Goal: Task Accomplishment & Management: Manage account settings

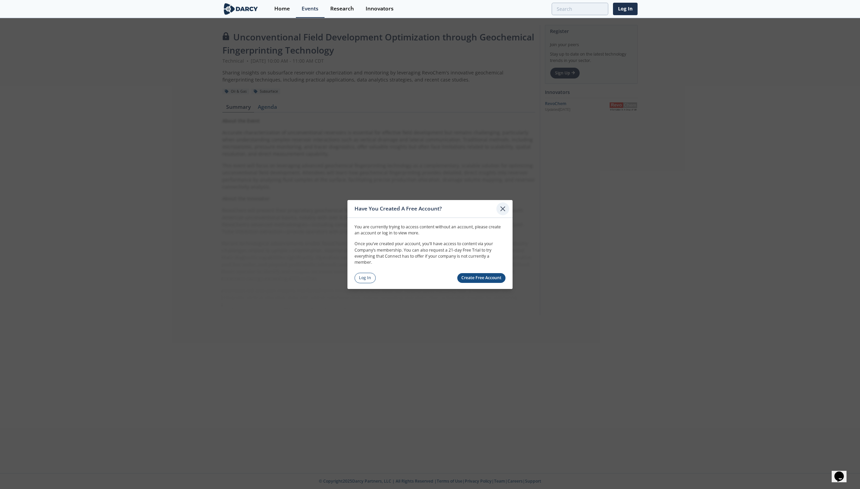
click at [501, 209] on icon at bounding box center [503, 209] width 8 height 8
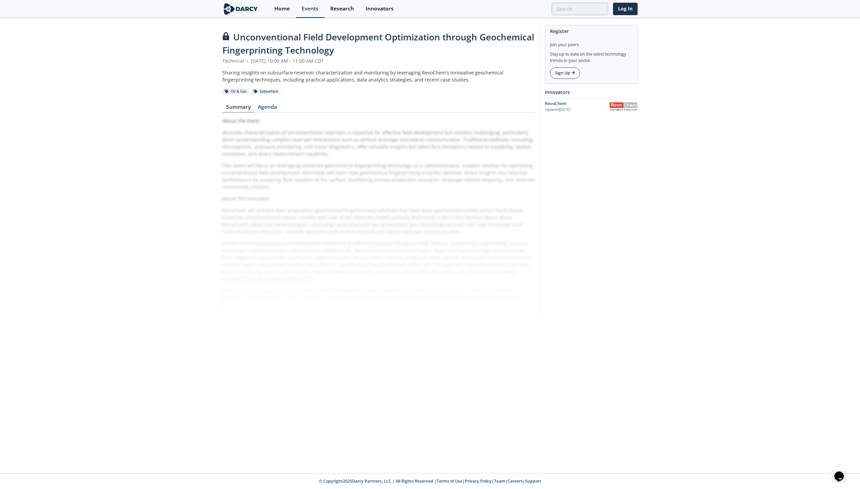
click at [567, 75] on link "Sign Up" at bounding box center [565, 72] width 30 height 11
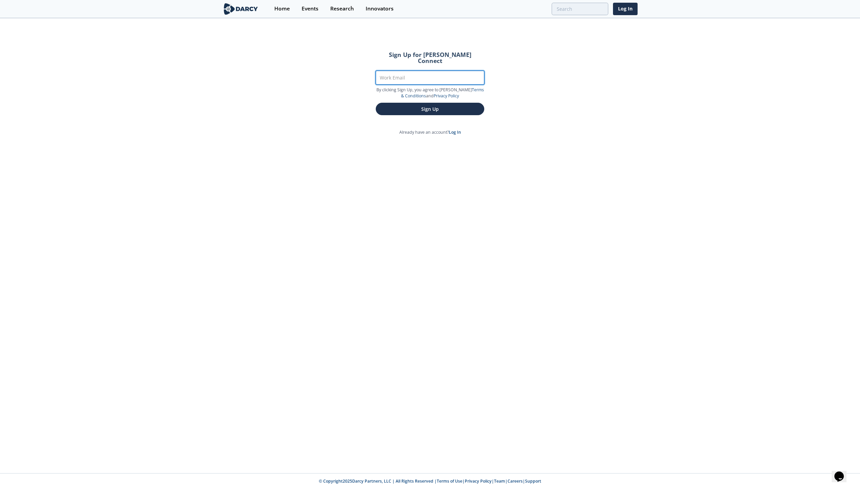
click at [387, 71] on input "Work Email" at bounding box center [430, 78] width 108 height 14
type input "[EMAIL_ADDRESS][DOMAIN_NAME]"
click at [417, 105] on button "Sign Up" at bounding box center [430, 109] width 108 height 12
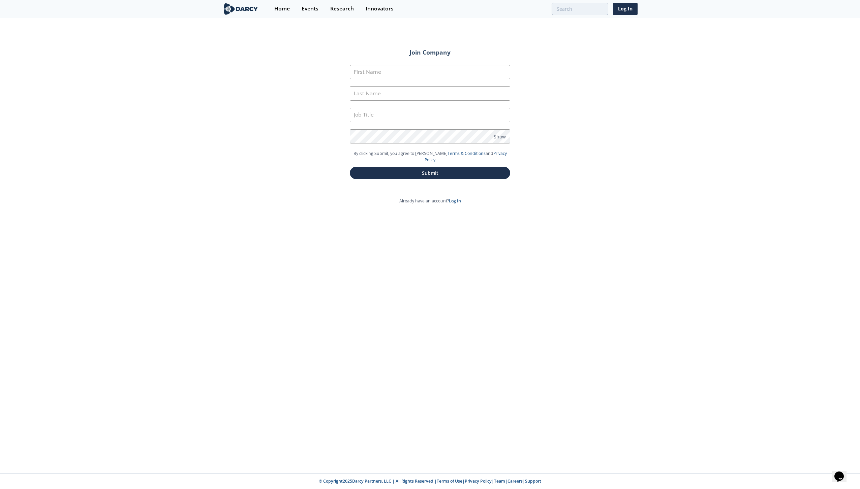
type input "Mitch"
type input "Pavlovic"
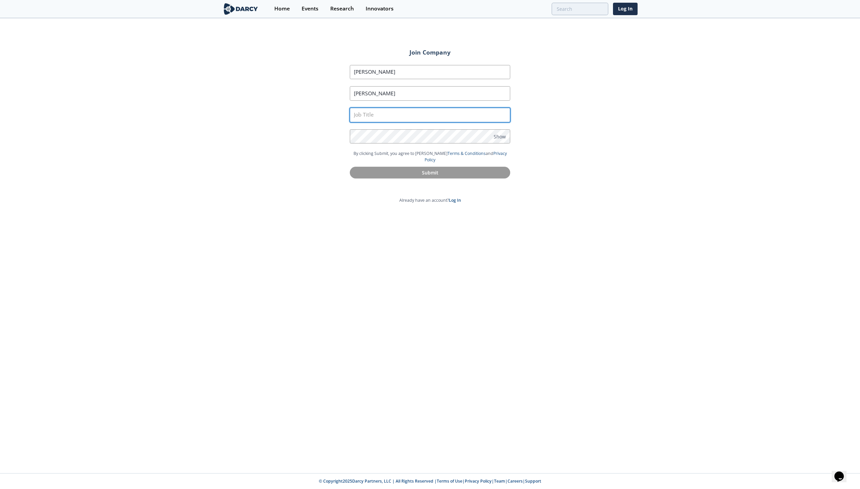
click at [386, 118] on input "text" at bounding box center [430, 115] width 160 height 14
type input "Petrophysicist"
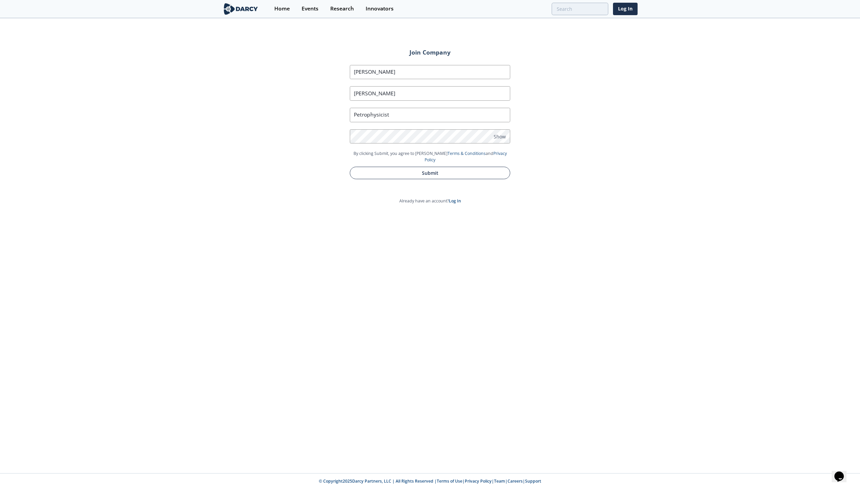
click at [431, 168] on button "Submit" at bounding box center [430, 173] width 160 height 12
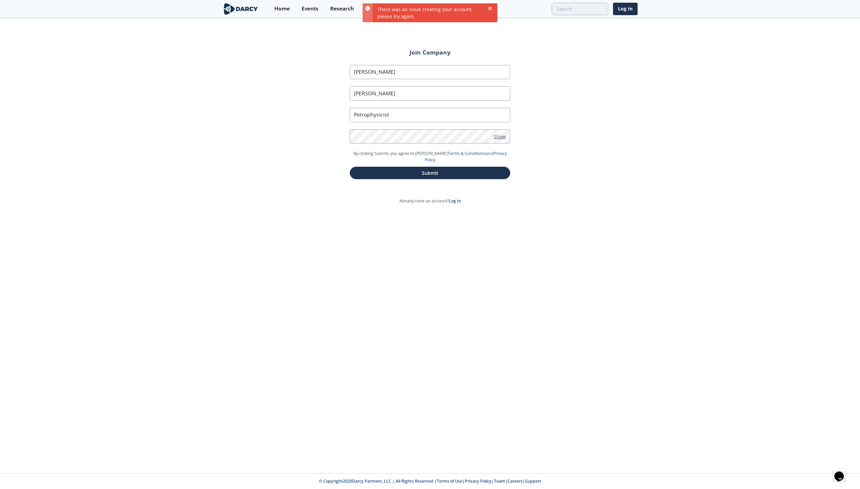
click at [498, 137] on span "Show" at bounding box center [500, 136] width 12 height 7
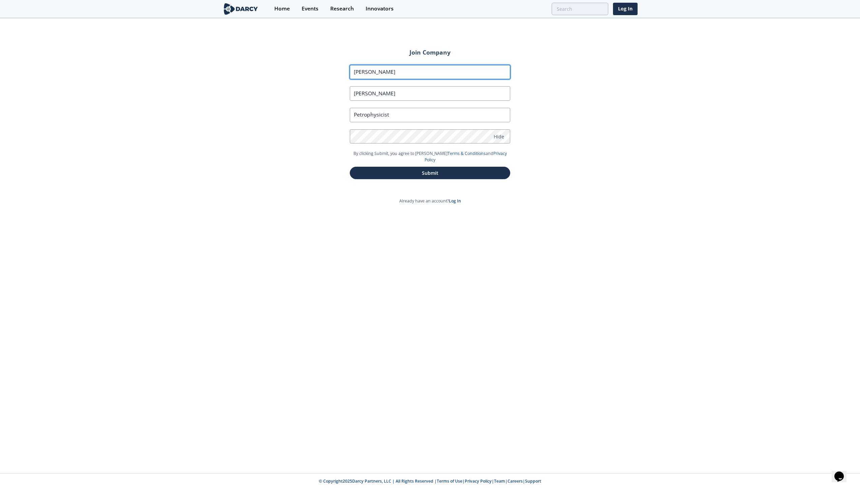
click at [399, 71] on input "Mitch" at bounding box center [430, 72] width 160 height 14
click at [385, 94] on input "Pavlovic" at bounding box center [430, 93] width 160 height 14
click at [316, 174] on div "Join Company First Name Mitch Last Name Pavlovic Job Title Petrophysicist Passw…" at bounding box center [430, 246] width 860 height 454
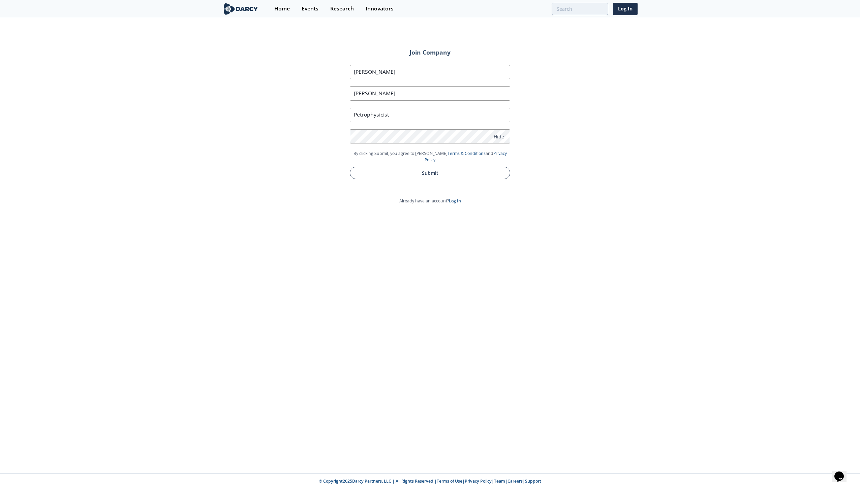
click at [418, 167] on button "Submit" at bounding box center [430, 173] width 160 height 12
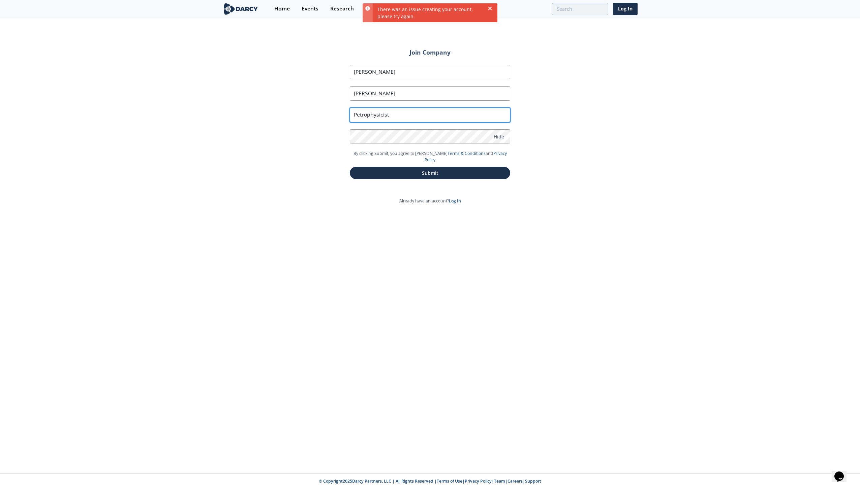
click at [398, 120] on input "Petrophysicist" at bounding box center [430, 115] width 160 height 14
click at [489, 10] on icon at bounding box center [490, 8] width 4 height 4
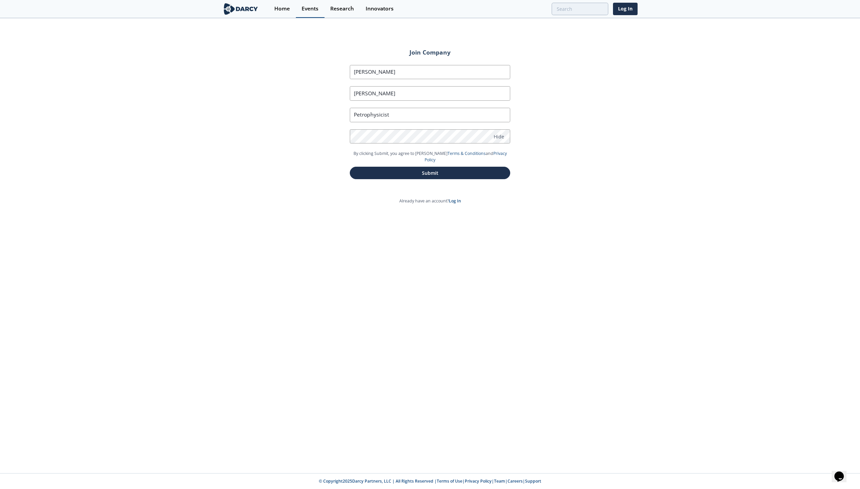
click at [306, 9] on div "Events" at bounding box center [310, 8] width 17 height 5
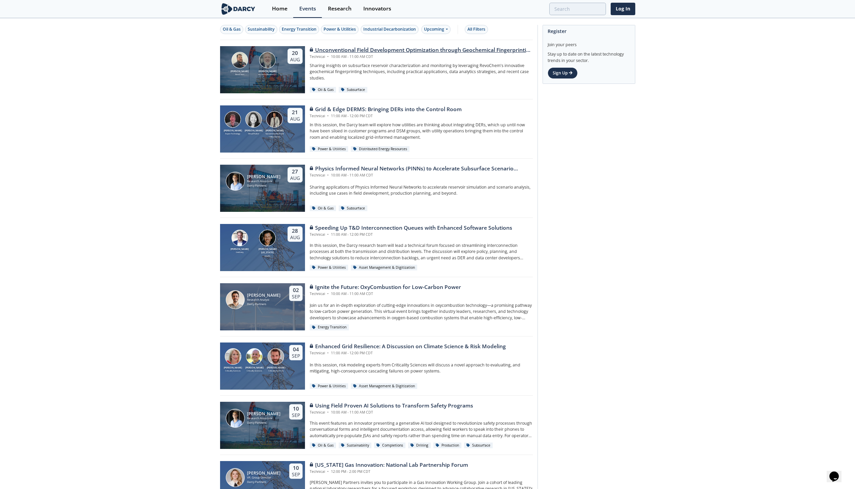
click at [264, 76] on div "Sinclair Exploration LLC" at bounding box center [267, 74] width 21 height 3
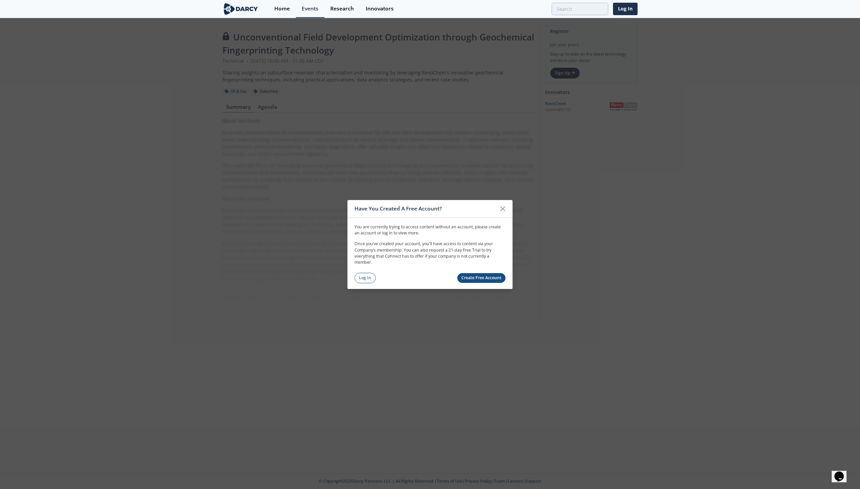
click at [482, 281] on link "Create Free Account" at bounding box center [481, 278] width 49 height 10
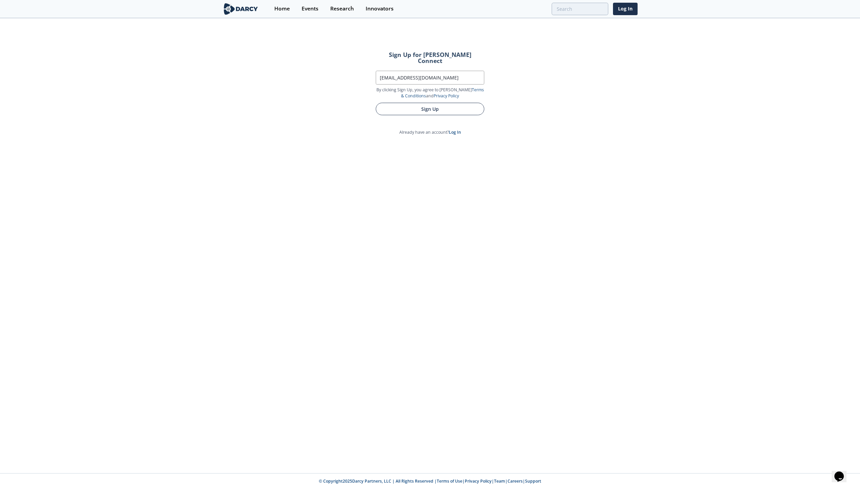
click at [434, 104] on button "Sign Up" at bounding box center [430, 109] width 108 height 12
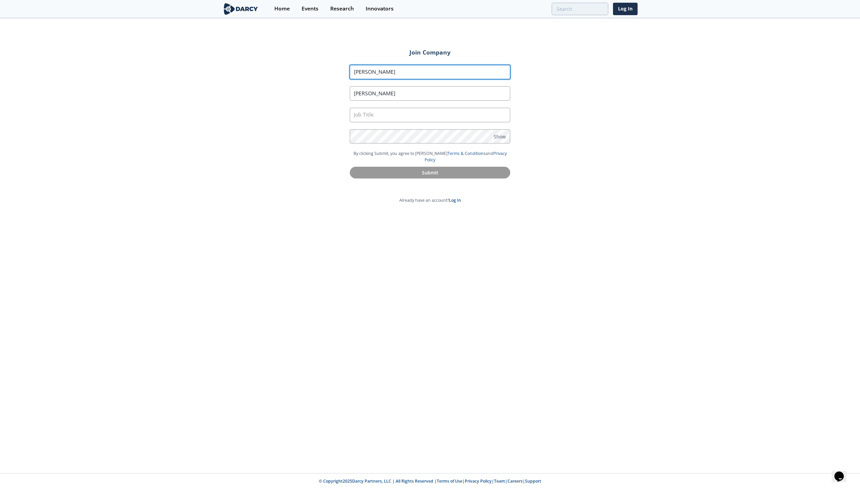
drag, startPoint x: 390, startPoint y: 73, endPoint x: 325, endPoint y: 80, distance: 65.6
click at [325, 80] on div "Join Company First Name Mitch Last Name Pavlovic Job Title Password Show By cli…" at bounding box center [430, 246] width 860 height 454
click at [310, 122] on div "Join Company First Name Mitch Last Name Pavlovic Job Title Password Show By cli…" at bounding box center [430, 246] width 860 height 454
drag, startPoint x: 379, startPoint y: 70, endPoint x: 326, endPoint y: 82, distance: 53.7
click at [326, 82] on div "Join Company First Name Mitch Last Name Pavlovic Job Title Password Show By cli…" at bounding box center [430, 246] width 860 height 454
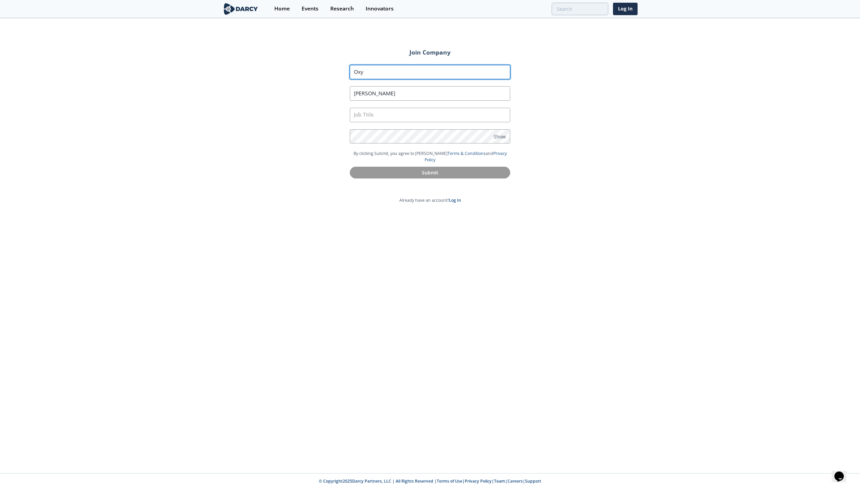
type input "Oxy"
type input "Petroleum"
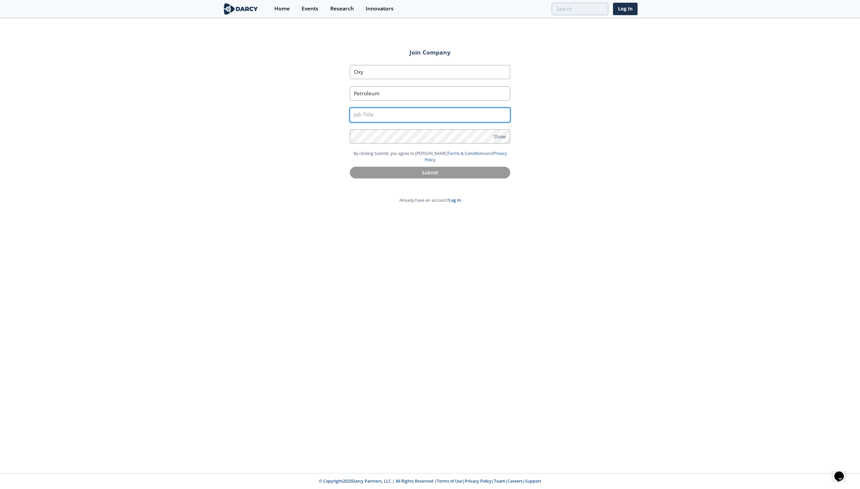
click at [368, 114] on input "text" at bounding box center [430, 115] width 160 height 14
type input "Petrophysicist"
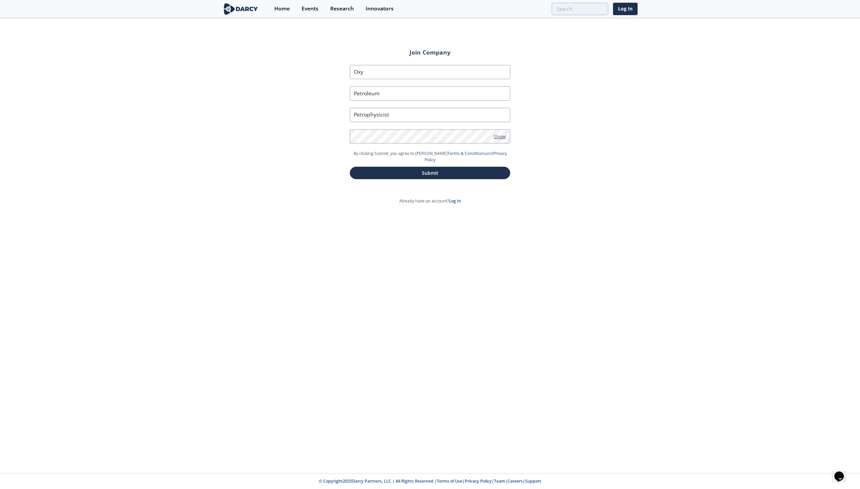
click at [500, 137] on span "Show" at bounding box center [500, 136] width 12 height 7
click at [430, 169] on button "Submit" at bounding box center [430, 173] width 160 height 12
click at [620, 9] on link "Log In" at bounding box center [625, 9] width 25 height 12
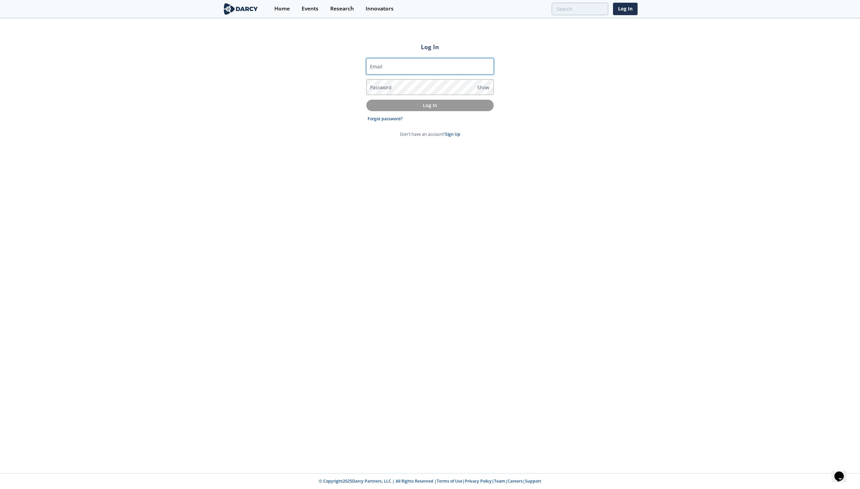
click at [401, 68] on input "Email" at bounding box center [429, 66] width 127 height 16
type input "[EMAIL_ADDRESS][DOMAIN_NAME]"
click at [385, 118] on link "Forgot password?" at bounding box center [385, 119] width 35 height 6
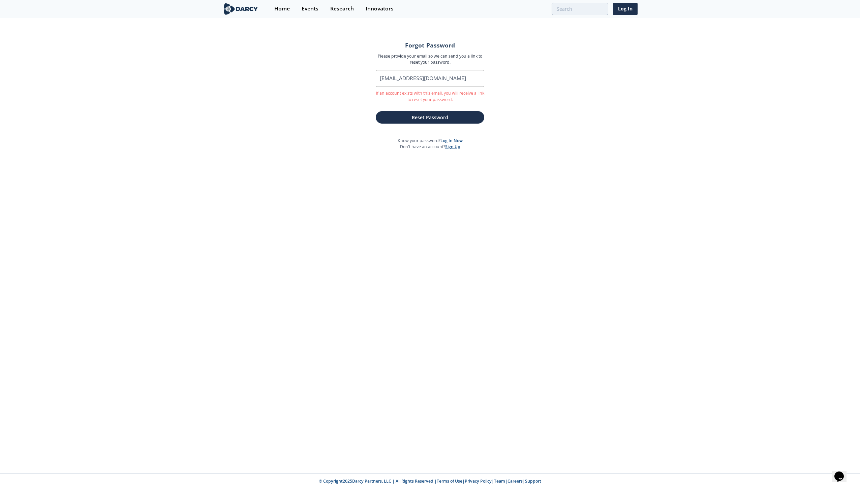
click at [454, 147] on link "Sign Up" at bounding box center [452, 147] width 15 height 6
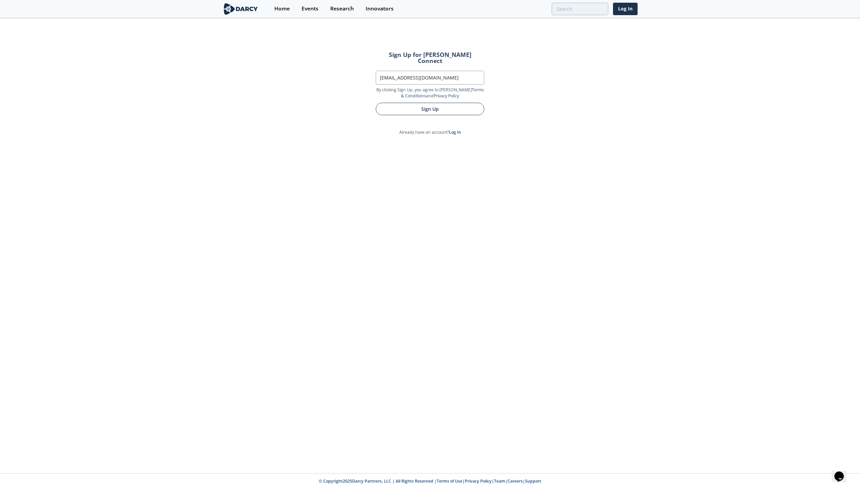
click at [433, 103] on button "Sign Up" at bounding box center [430, 109] width 108 height 12
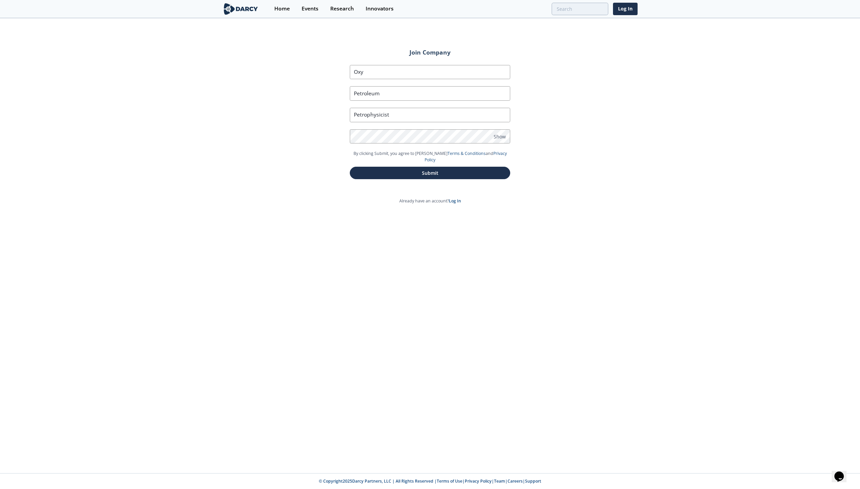
type input "Mitch"
type input "Pavlovic"
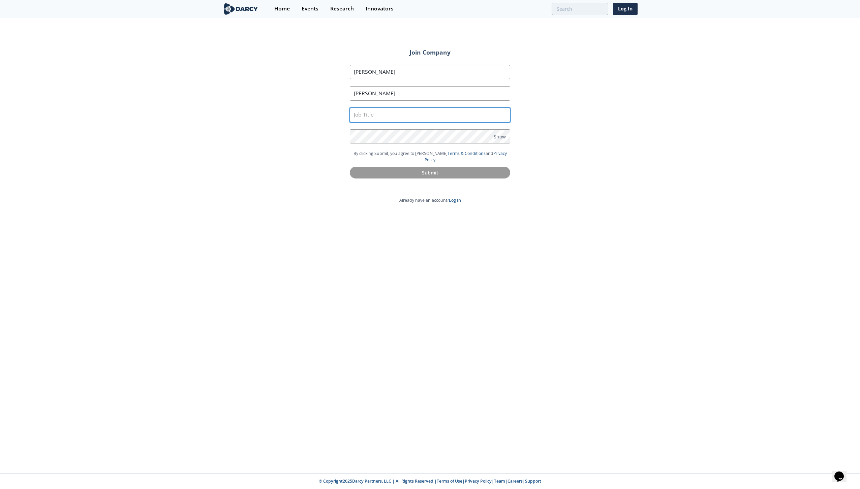
click at [399, 115] on input "text" at bounding box center [430, 115] width 160 height 14
type input "Petrophysicist"
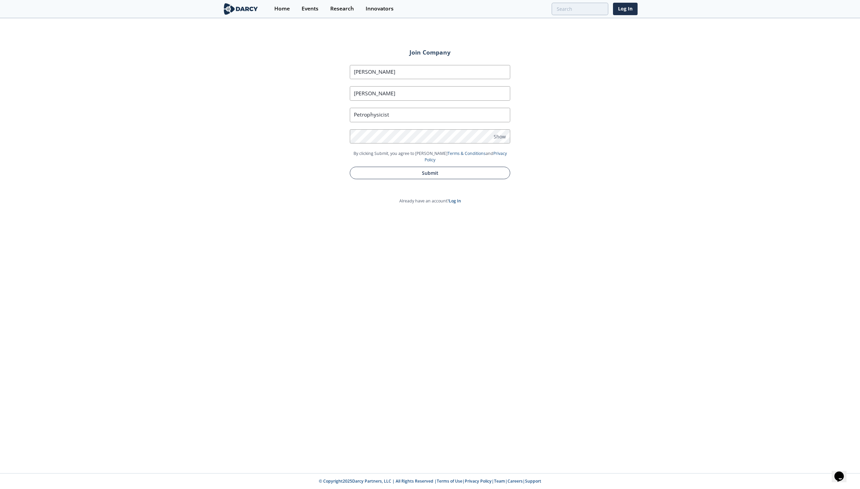
click at [458, 167] on button "Submit" at bounding box center [430, 173] width 160 height 12
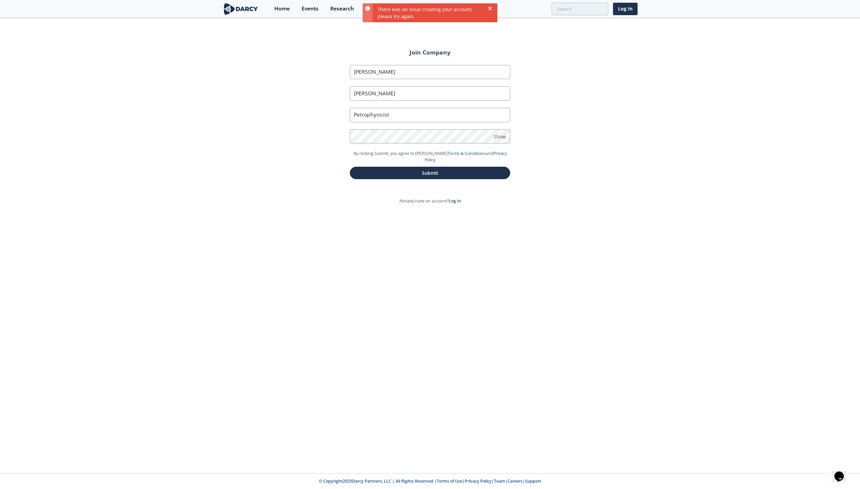
click at [439, 8] on div "There was an issue creating your account, please try again." at bounding box center [435, 12] width 125 height 19
drag, startPoint x: 387, startPoint y: 73, endPoint x: 313, endPoint y: 77, distance: 74.6
click at [313, 77] on div "Join Company First Name Mitch Last Name Pavlovic Job Title Petrophysicist Passw…" at bounding box center [430, 246] width 860 height 454
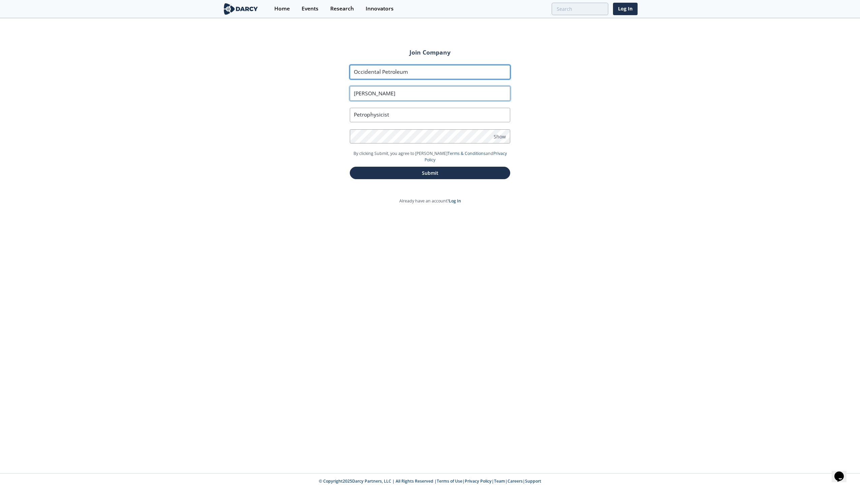
type input "Occidental Petroleum"
drag, startPoint x: 378, startPoint y: 94, endPoint x: 332, endPoint y: 96, distance: 45.5
click at [332, 96] on div "Join Company First Name Occidental Petroleum Last Name Pavlovic Job Title Petro…" at bounding box center [430, 117] width 198 height 151
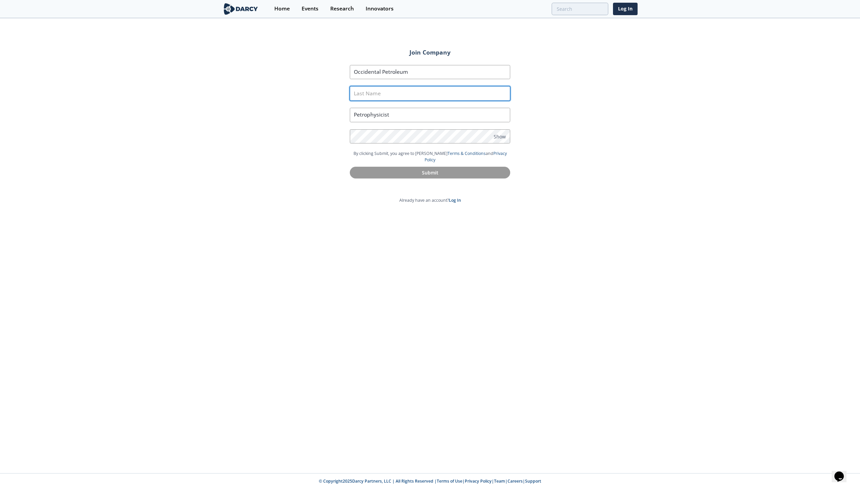
click at [394, 96] on input "Last Name" at bounding box center [430, 93] width 160 height 14
type input "Pavlovic"
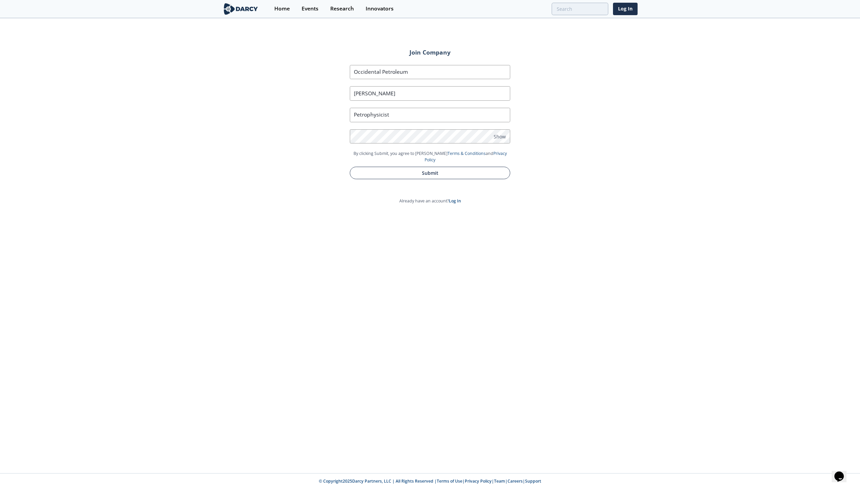
click at [436, 168] on button "Submit" at bounding box center [430, 173] width 160 height 12
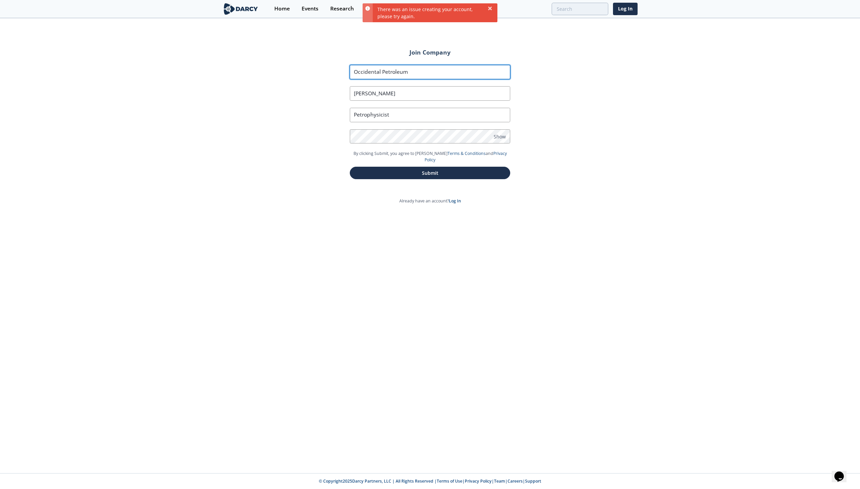
drag, startPoint x: 420, startPoint y: 70, endPoint x: 296, endPoint y: 87, distance: 125.5
click at [296, 87] on div "Join Company First Name Occidental Petroleum Last Name Pavlovic Job Title Petro…" at bounding box center [430, 246] width 860 height 454
click at [376, 71] on input "First Name" at bounding box center [430, 72] width 160 height 14
type input "Milomir"
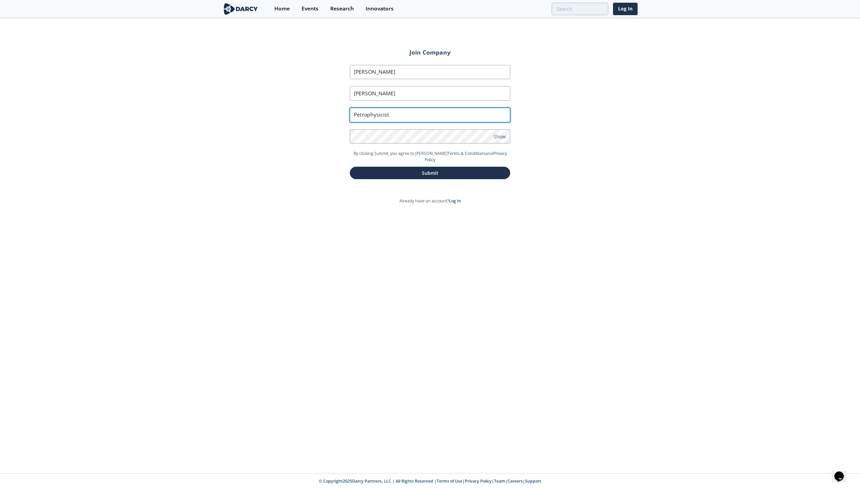
click at [395, 112] on input "Petrophysicist" at bounding box center [430, 115] width 160 height 14
drag, startPoint x: 394, startPoint y: 113, endPoint x: 301, endPoint y: 126, distance: 94.0
click at [301, 126] on div "Join Company First Name Milomir Last Name Pavlovic Job Title Petrophysicist Pas…" at bounding box center [430, 246] width 860 height 454
click at [389, 115] on input "text" at bounding box center [430, 115] width 160 height 14
type input "Petrophysicist"
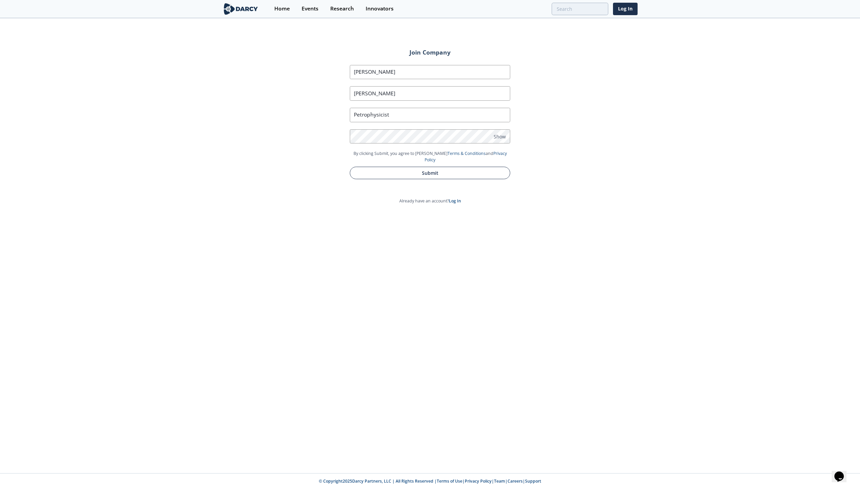
click at [431, 168] on button "Submit" at bounding box center [430, 173] width 160 height 12
click at [626, 10] on link "Log In" at bounding box center [625, 9] width 25 height 12
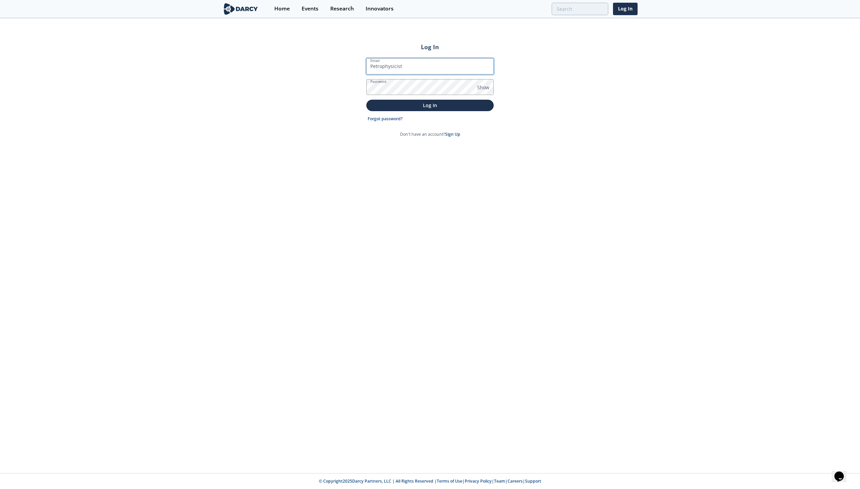
click at [409, 67] on input "Petrophysicist" at bounding box center [429, 66] width 127 height 16
drag, startPoint x: 517, startPoint y: 166, endPoint x: 526, endPoint y: 167, distance: 8.6
click at [518, 166] on div "Log In Email Petrophysicist Password Show Log In Forgot password? Don't have an…" at bounding box center [430, 246] width 860 height 454
drag, startPoint x: 410, startPoint y: 66, endPoint x: 315, endPoint y: 77, distance: 95.6
click at [315, 77] on div "Log In Email Petrophysicist Password Show Log In Forgot password? Don't have an…" at bounding box center [430, 246] width 860 height 454
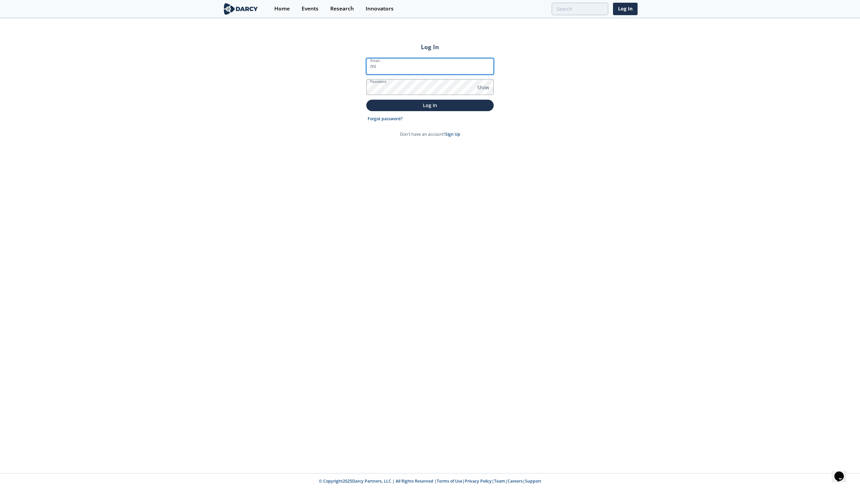
click at [443, 63] on input "mi" at bounding box center [429, 66] width 127 height 16
click at [439, 66] on input "mi" at bounding box center [429, 66] width 127 height 16
type input "[EMAIL_ADDRESS][DOMAIN_NAME]"
click at [486, 86] on span "Show" at bounding box center [483, 87] width 12 height 7
click at [315, 100] on div "Log In Email milomir_pavlovic@oxy.com Password Hide Log In Forgot password? Don…" at bounding box center [430, 246] width 860 height 454
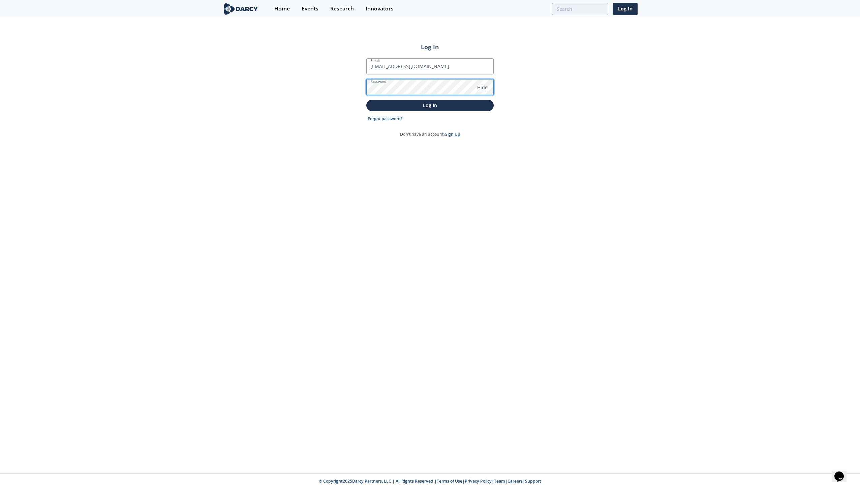
click at [366, 100] on button "Log In" at bounding box center [429, 105] width 127 height 11
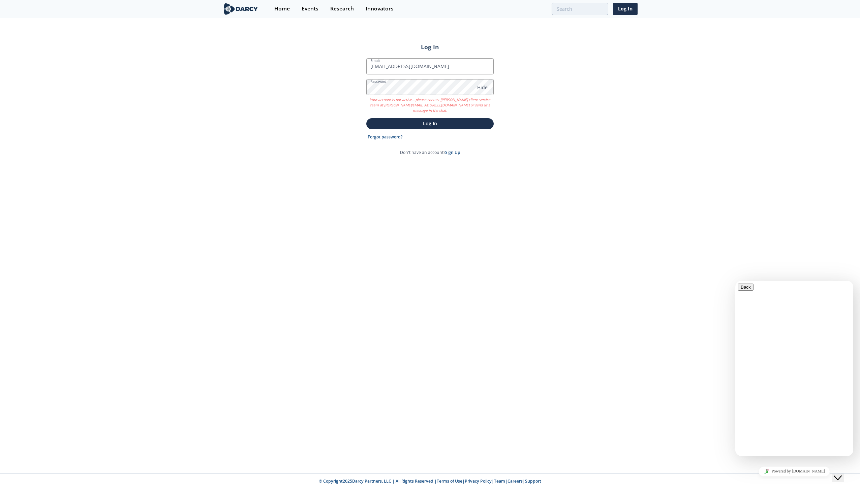
click at [775, 485] on input "* Name" at bounding box center [773, 488] width 60 height 7
type input "[PERSON_NAME]"
type input "[EMAIL_ADDRESS][DOMAIN_NAME]"
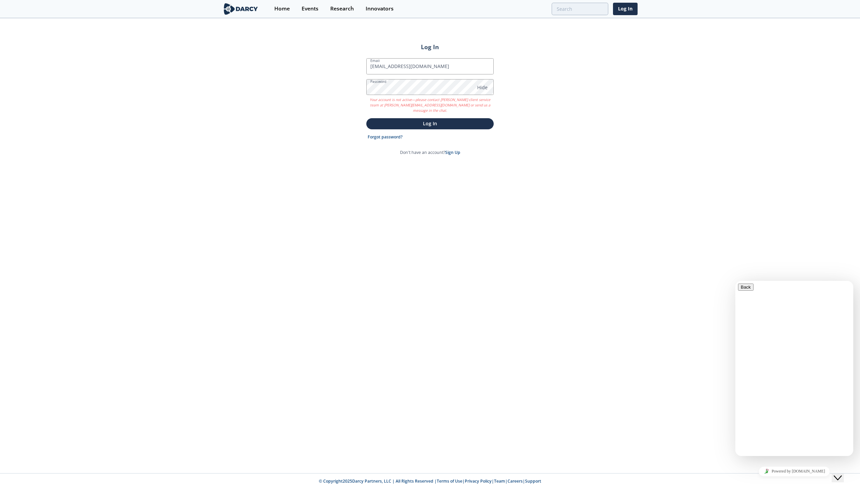
click at [722, 392] on div "Log In Email milomir_pavlovic@oxy.com Password Hide Your account is not active—…" at bounding box center [430, 246] width 860 height 454
type textarea "Can't create account"
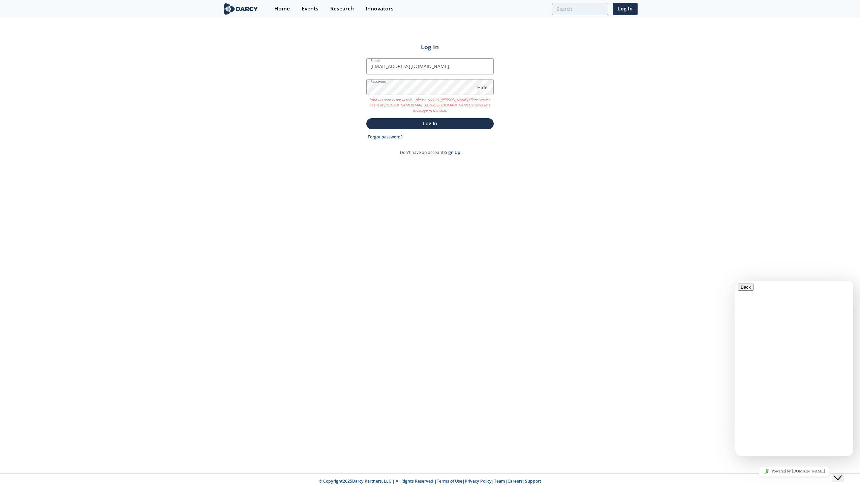
drag, startPoint x: 764, startPoint y: 384, endPoint x: 776, endPoint y: 412, distance: 29.7
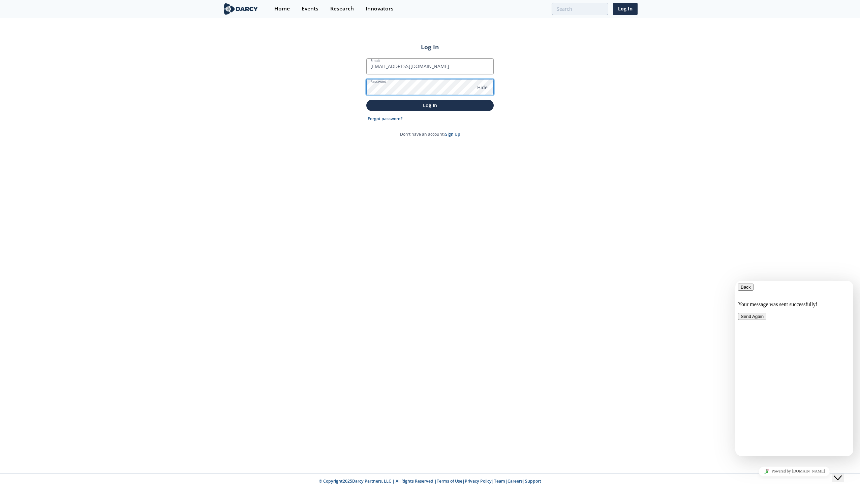
click at [366, 100] on button "Log In" at bounding box center [429, 105] width 127 height 11
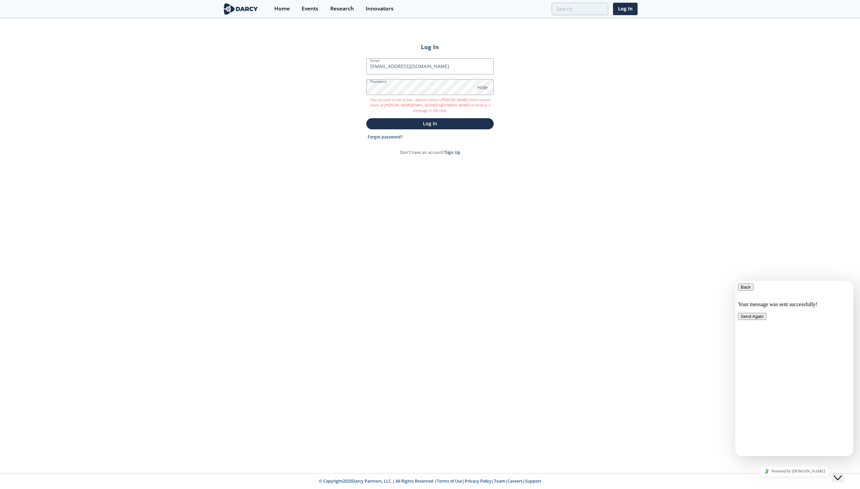
click at [437, 204] on div "Log In Email milomir_pavlovic@oxy.com Password Hide Your account is not active—…" at bounding box center [430, 246] width 860 height 454
click at [280, 9] on div "Home" at bounding box center [281, 8] width 15 height 5
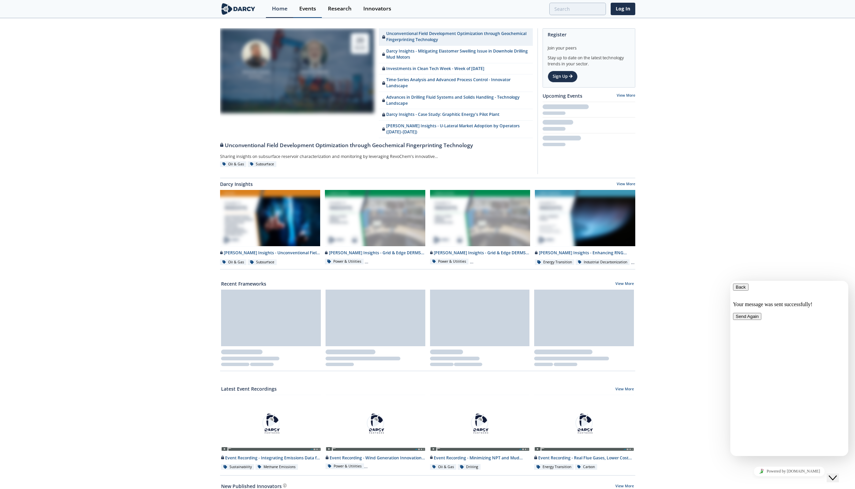
click at [305, 8] on div "Events" at bounding box center [307, 8] width 17 height 5
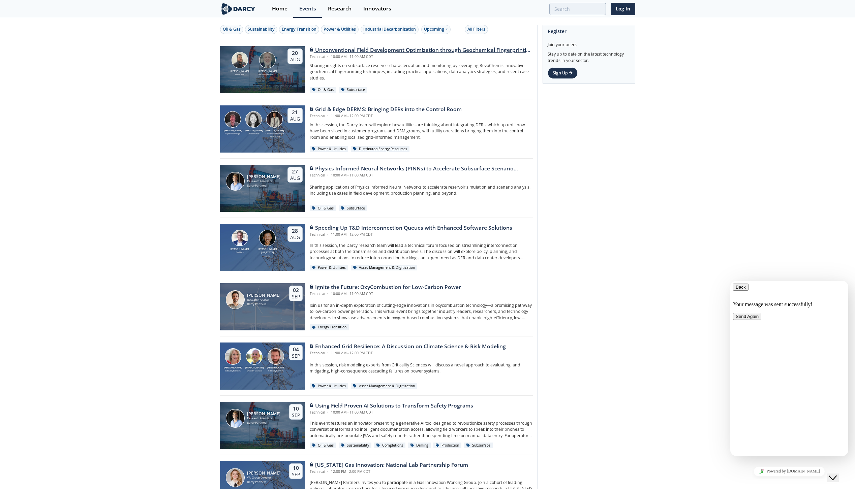
click at [271, 69] on div "John Sinclair Sinclair Exploration LLC" at bounding box center [267, 64] width 21 height 24
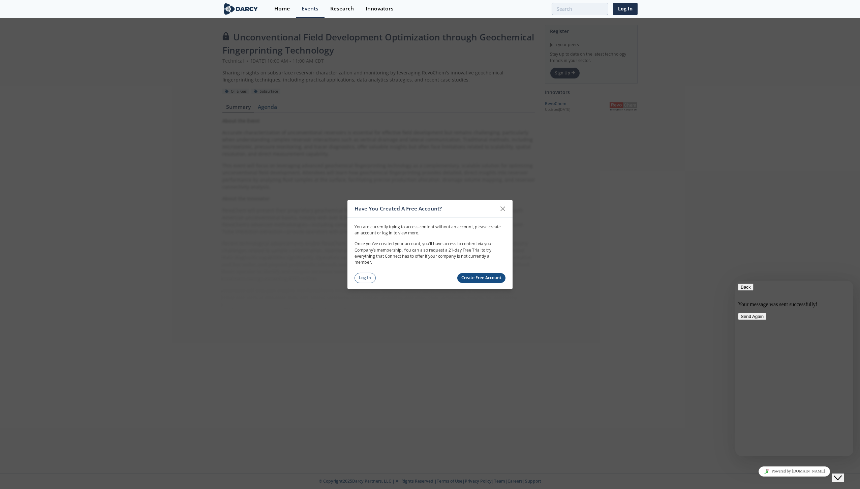
click at [484, 277] on link "Create Free Account" at bounding box center [481, 278] width 49 height 10
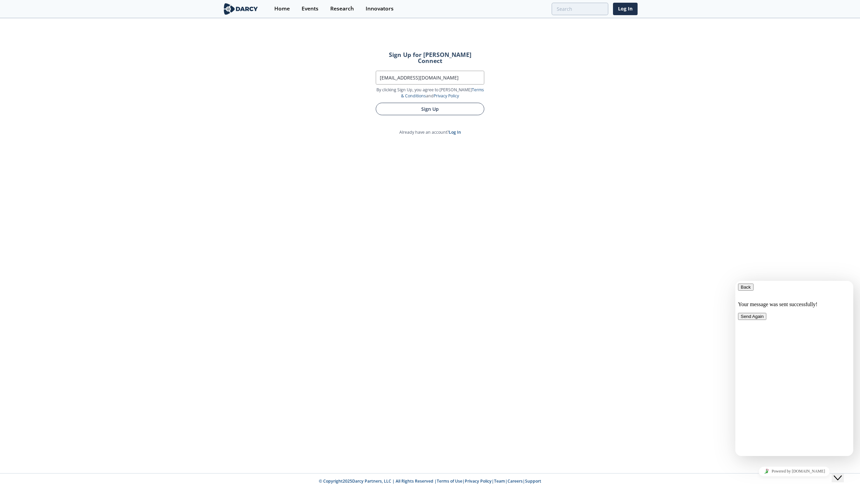
click at [444, 106] on button "Sign Up" at bounding box center [430, 109] width 108 height 12
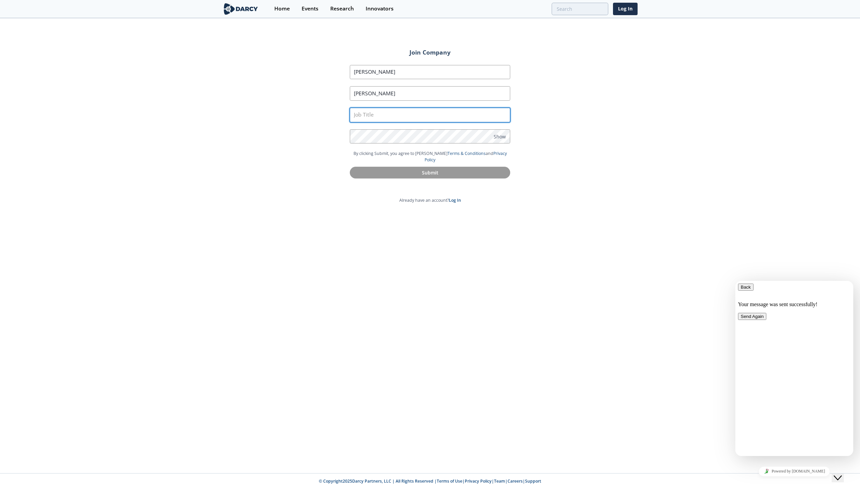
type input "Petrophysicist"
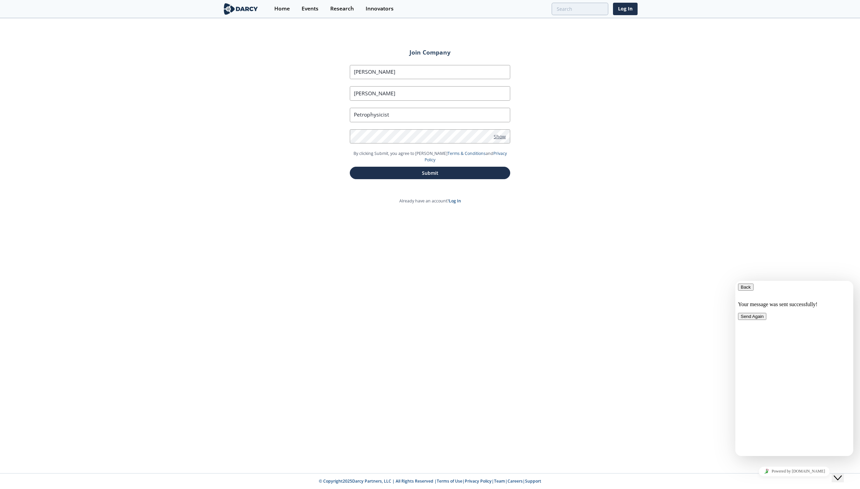
click at [502, 136] on span "Show" at bounding box center [500, 136] width 12 height 7
drag, startPoint x: 373, startPoint y: 72, endPoint x: 294, endPoint y: 58, distance: 80.8
click at [294, 58] on div "Join Company First Name Mitch Last Name Pavlovic Job Title Petrophysicist Passw…" at bounding box center [430, 246] width 860 height 454
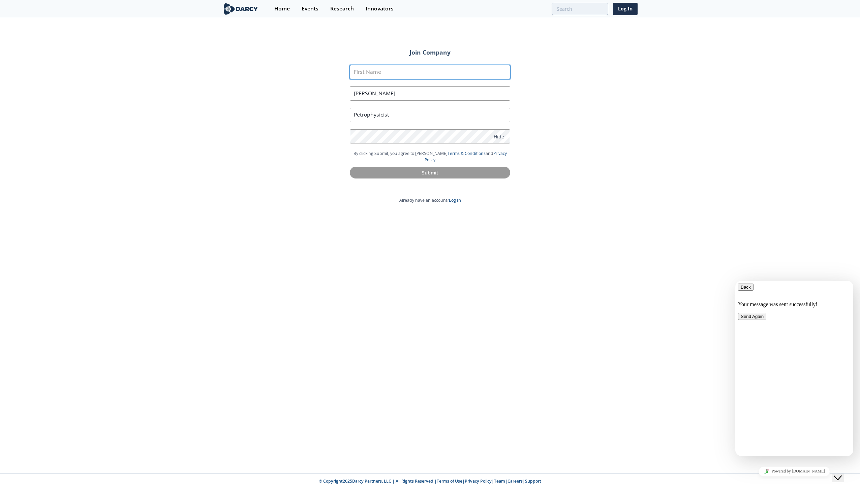
click at [378, 73] on input "First Name" at bounding box center [430, 72] width 160 height 14
type input "Milomir"
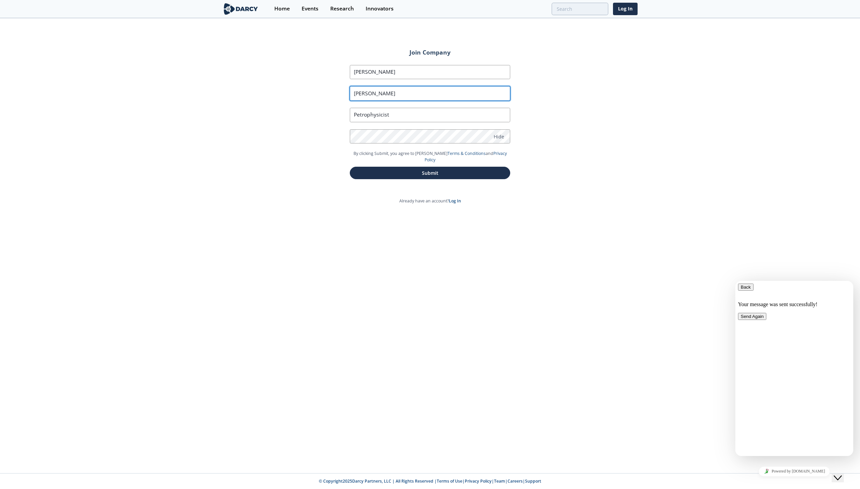
drag, startPoint x: 349, startPoint y: 89, endPoint x: 313, endPoint y: 80, distance: 37.2
click at [314, 80] on div "Join Company First Name Milomir Last Name Pavlovic Job Title Petrophysicist Pas…" at bounding box center [430, 246] width 860 height 454
click at [365, 91] on input "Last Name" at bounding box center [430, 93] width 160 height 14
type input "Pavlovic"
click at [331, 129] on div "Join Company First Name Milomir Last Name Pavlovic Job Title Petrophysicist Pas…" at bounding box center [430, 117] width 198 height 151
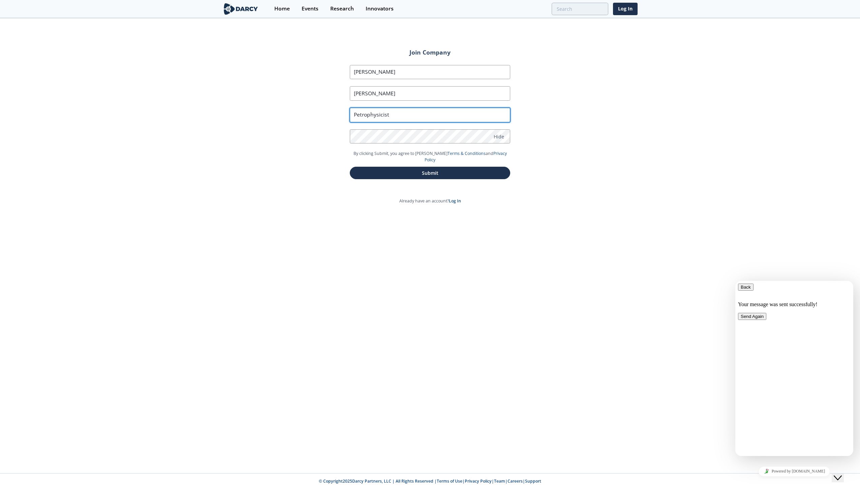
click at [400, 116] on input "Petrophysicist" at bounding box center [430, 115] width 160 height 14
drag, startPoint x: 400, startPoint y: 116, endPoint x: 317, endPoint y: 107, distance: 83.0
click at [318, 108] on div "Join Company First Name Milomir Last Name Pavlovic Job Title Petrophysicist Pas…" at bounding box center [430, 246] width 860 height 454
click at [373, 115] on input "text" at bounding box center [430, 115] width 160 height 14
type input "Petrophysicist"
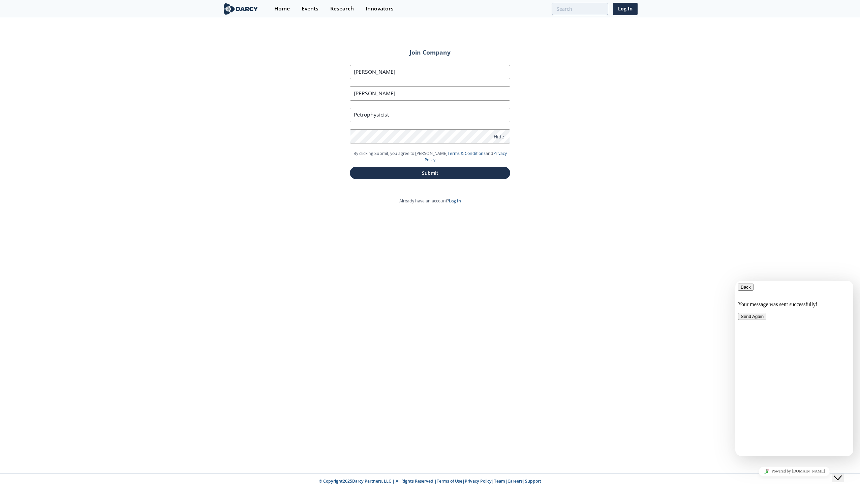
click at [309, 157] on div "Join Company First Name Milomir Last Name Pavlovic Job Title Petrophysicist Pas…" at bounding box center [430, 246] width 860 height 454
click at [301, 125] on div "Join Company First Name Milomir Last Name Pavlovic Job Title Petrophysicist Pas…" at bounding box center [430, 246] width 860 height 454
click at [372, 257] on div "Join Company First Name Milomir Last Name Pavlovic Job Title Petrophysicist Pas…" at bounding box center [430, 246] width 860 height 454
click at [433, 167] on button "Submit" at bounding box center [430, 173] width 160 height 12
click at [766, 320] on button "Send Again" at bounding box center [752, 316] width 28 height 7
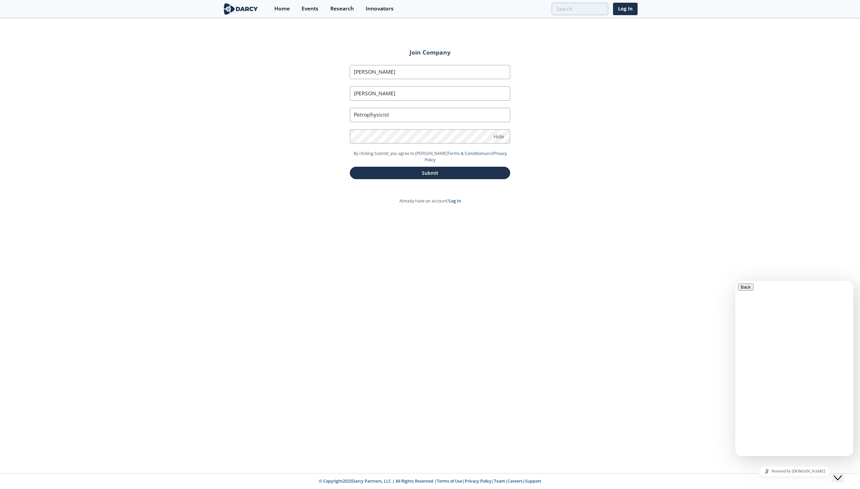
type textarea "Can't create account"
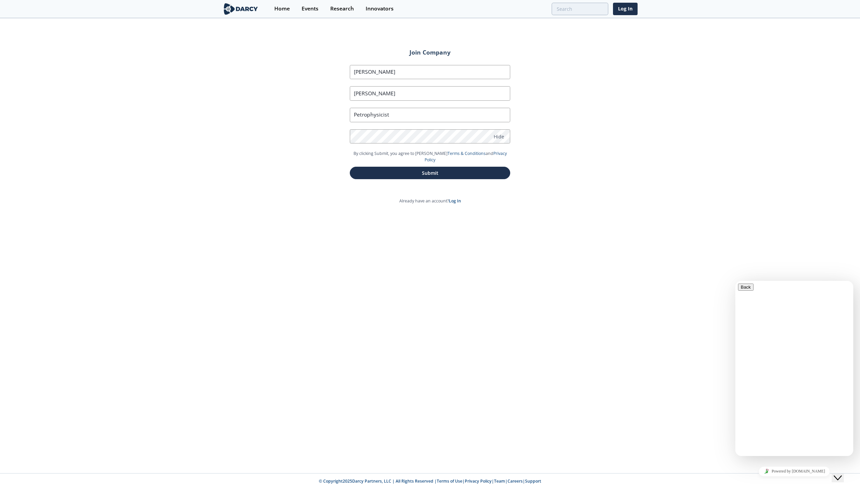
click at [454, 198] on link "Log In" at bounding box center [455, 201] width 12 height 6
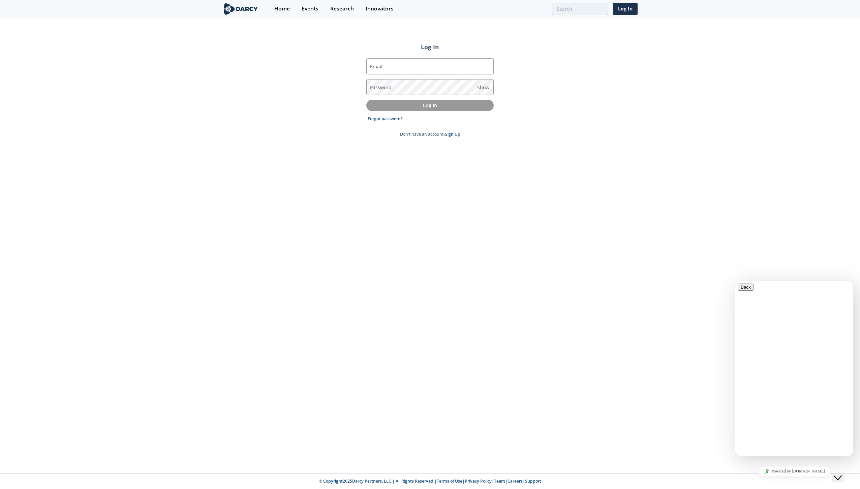
type input "Petrophysicist"
drag, startPoint x: 405, startPoint y: 66, endPoint x: 353, endPoint y: 69, distance: 51.3
click at [353, 69] on div "Log In Email Petrophysicist Password Show Log In Forgot password? Don't have an…" at bounding box center [430, 246] width 860 height 454
click at [393, 68] on input "Email" at bounding box center [429, 66] width 127 height 16
click at [386, 64] on input "[EMAIL_ADDRESS][DOMAIN_NAME]" at bounding box center [429, 66] width 127 height 16
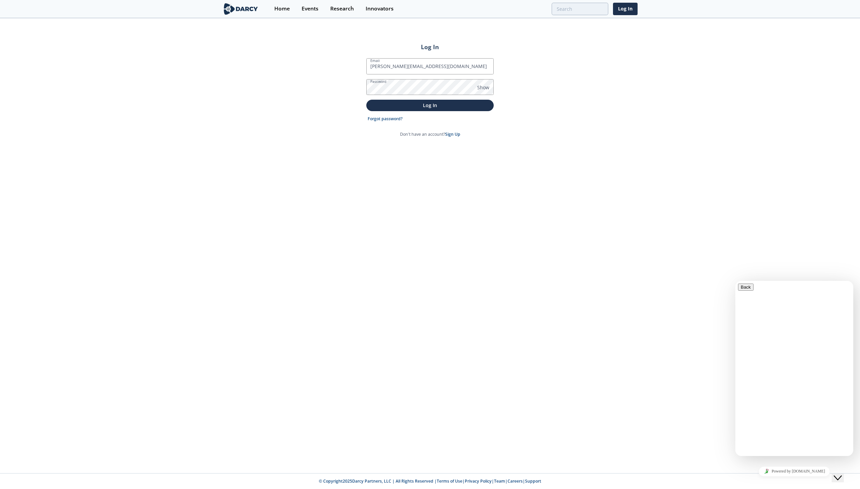
type input "[PERSON_NAME][EMAIL_ADDRESS][DOMAIN_NAME]"
click at [405, 203] on div "Log In Email mitch_pavlovic@oxy.com Password Show Log In Forgot password? Don't…" at bounding box center [430, 246] width 860 height 454
click at [482, 88] on span "Show" at bounding box center [483, 87] width 12 height 7
click at [332, 89] on div "Log In Email mitch_pavlovic@oxy.com Password Hide Log In Forgot password? Don't…" at bounding box center [430, 246] width 860 height 454
click at [366, 100] on button "Log In" at bounding box center [429, 105] width 127 height 11
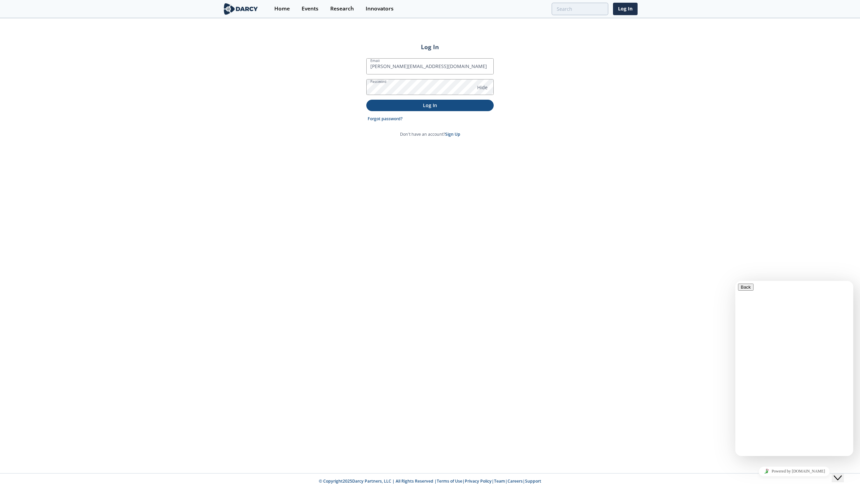
click at [377, 108] on p "Log In" at bounding box center [430, 105] width 118 height 7
click at [366, 100] on button "Log In" at bounding box center [429, 105] width 127 height 11
click at [516, 289] on div "Log In Email mitch_pavlovic@oxy.com Password Hide You have entered an invalid u…" at bounding box center [430, 246] width 860 height 454
click at [392, 127] on link "Forgot password?" at bounding box center [385, 126] width 35 height 6
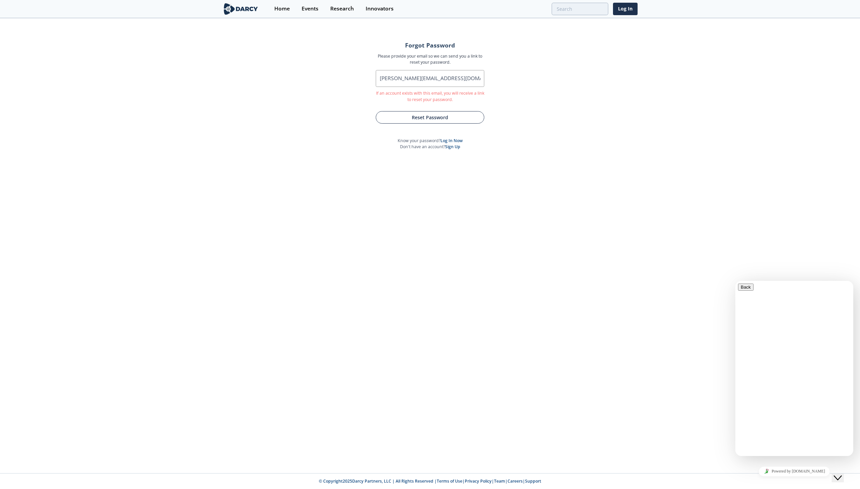
click at [425, 119] on button "Reset Password" at bounding box center [430, 117] width 108 height 12
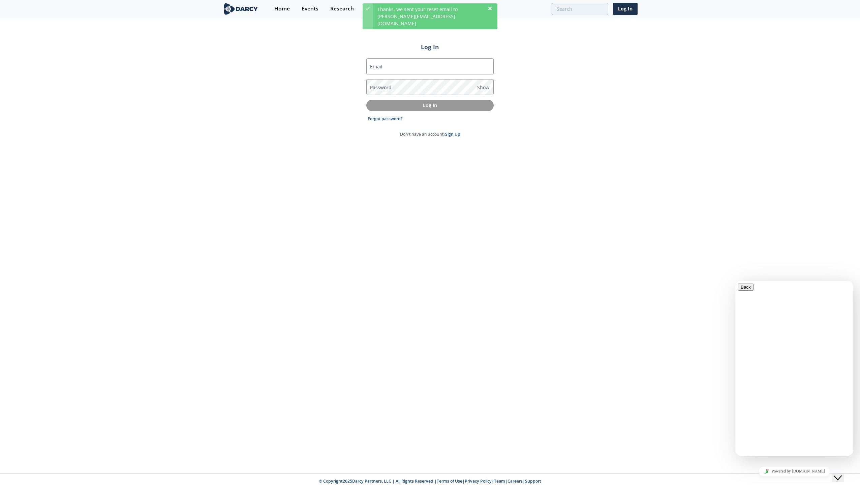
type input "Petrophysicist"
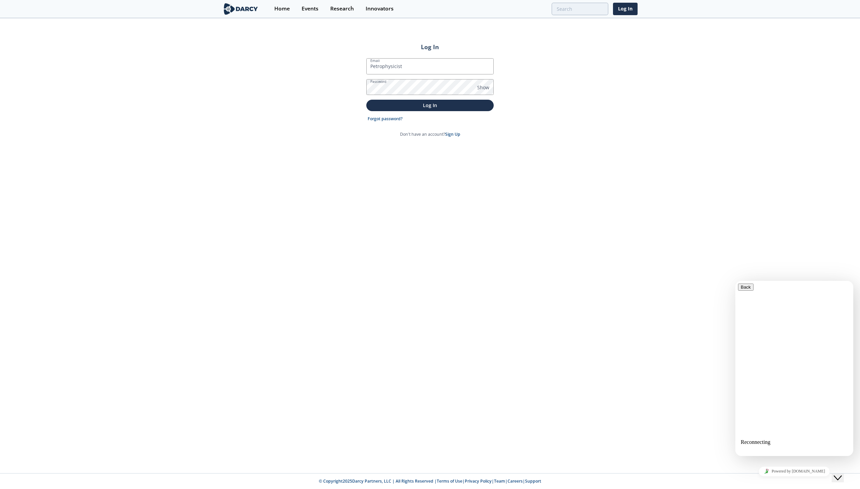
drag, startPoint x: 774, startPoint y: 287, endPoint x: 737, endPoint y: 264, distance: 43.6
click html "Back Hi, Darcy here. How can we help? Mitch Pavlovic * Name milomir_pavlovic@ox…"
click at [319, 11] on link "Events" at bounding box center [310, 9] width 29 height 18
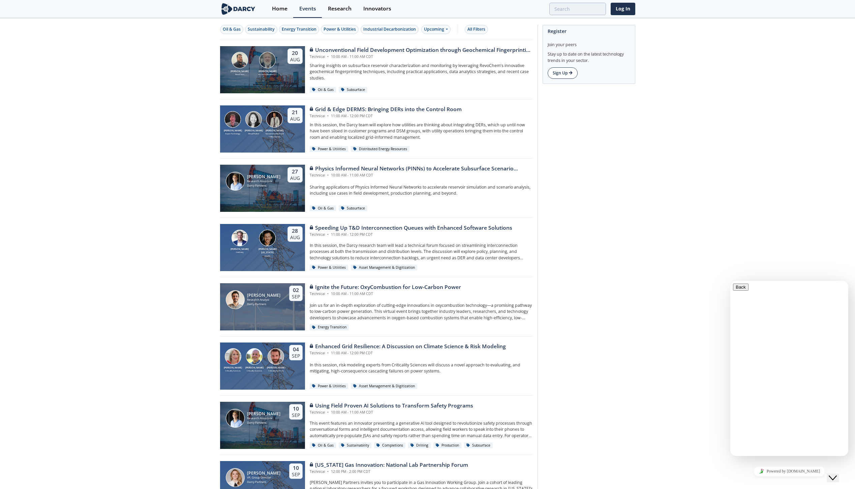
click at [561, 74] on link "Sign Up" at bounding box center [562, 72] width 30 height 11
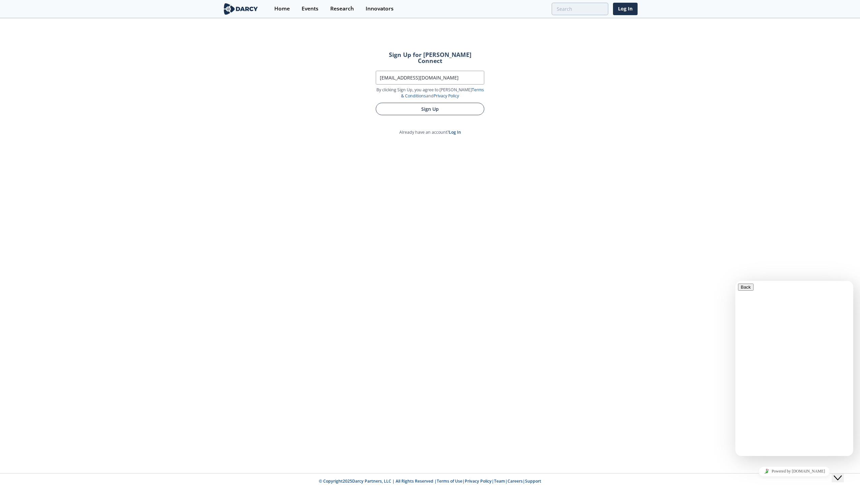
click at [428, 103] on button "Sign Up" at bounding box center [430, 109] width 108 height 12
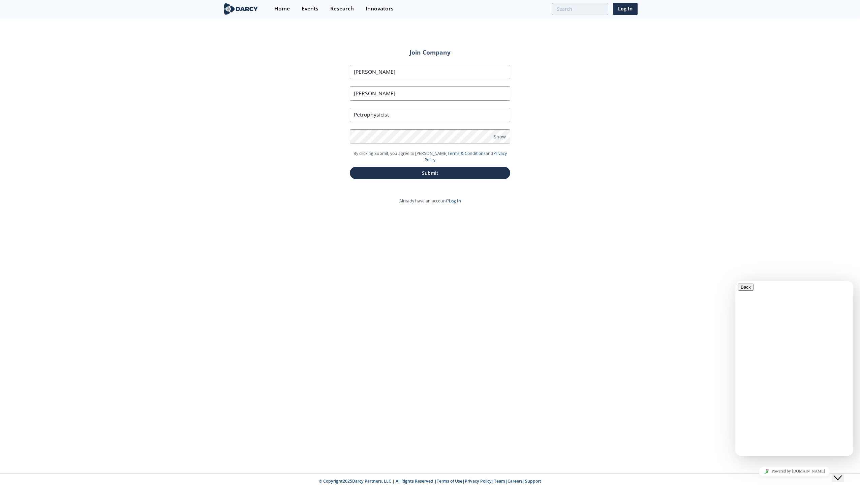
type input "Mitch"
type input "Petrophysicist"
click at [375, 70] on input "Mitch" at bounding box center [430, 72] width 160 height 14
click at [583, 159] on div "Join Company First Name Mitch Last Name Pavlovic Job Title Petrophysicist Passw…" at bounding box center [430, 246] width 860 height 454
click at [500, 137] on span "Show" at bounding box center [500, 136] width 12 height 7
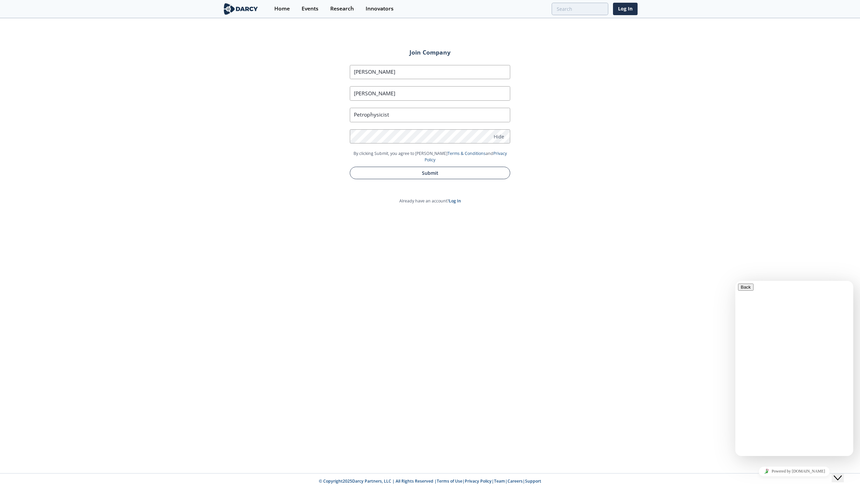
drag, startPoint x: 484, startPoint y: 212, endPoint x: 440, endPoint y: 171, distance: 59.6
click at [484, 211] on div "Join Company First Name Mitch Last Name Pavlovic Job Title Petrophysicist Passw…" at bounding box center [430, 246] width 860 height 454
click at [438, 167] on button "Submit" at bounding box center [430, 173] width 160 height 12
click at [340, 11] on div "Research" at bounding box center [342, 8] width 24 height 5
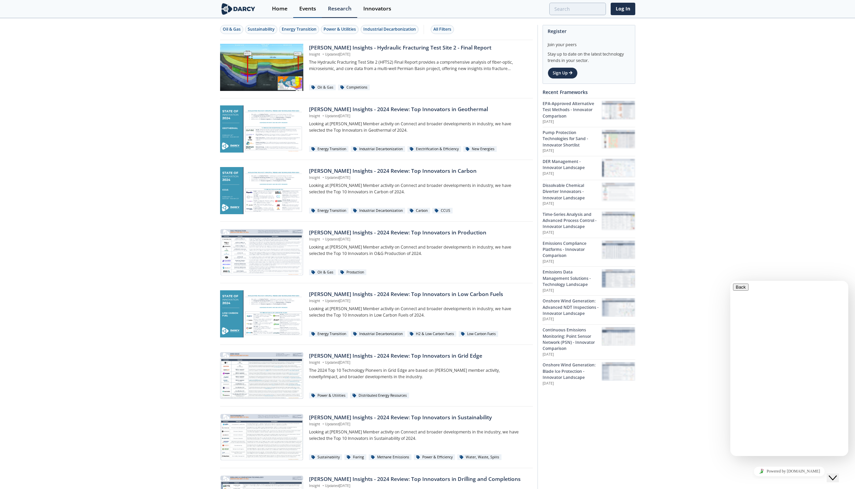
click at [306, 8] on div "Events" at bounding box center [307, 8] width 17 height 5
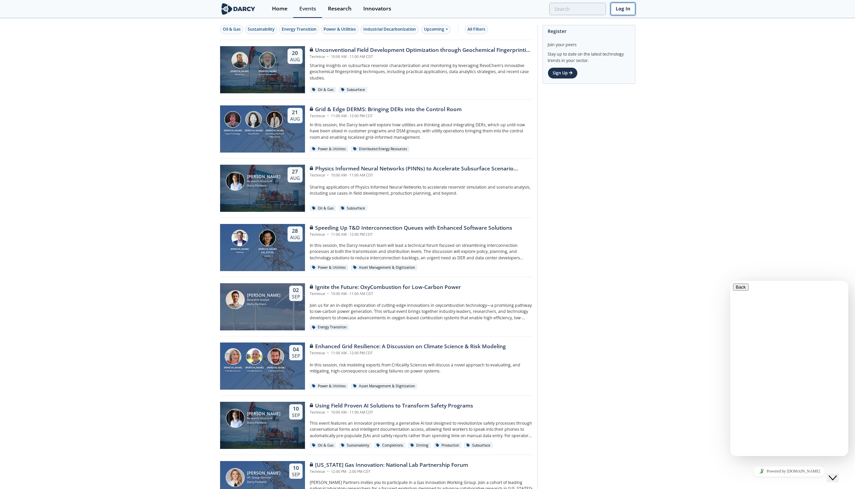
click at [623, 8] on link "Log In" at bounding box center [622, 9] width 25 height 12
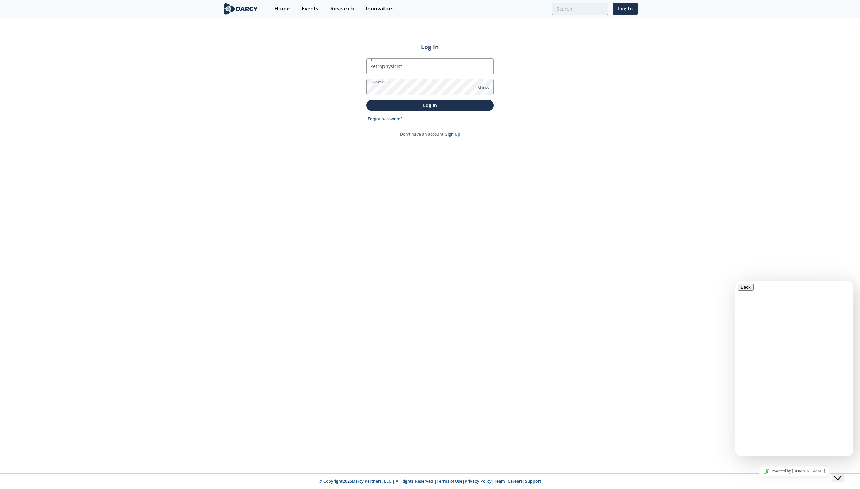
drag, startPoint x: 417, startPoint y: 64, endPoint x: 335, endPoint y: 69, distance: 82.0
click at [335, 69] on div "Log In Email Petrophysicist Password Show Log In Forgot password? Don't have an…" at bounding box center [430, 246] width 860 height 454
type input "[EMAIL_ADDRESS][DOMAIN_NAME]"
click at [366, 100] on button "Log In" at bounding box center [429, 105] width 127 height 11
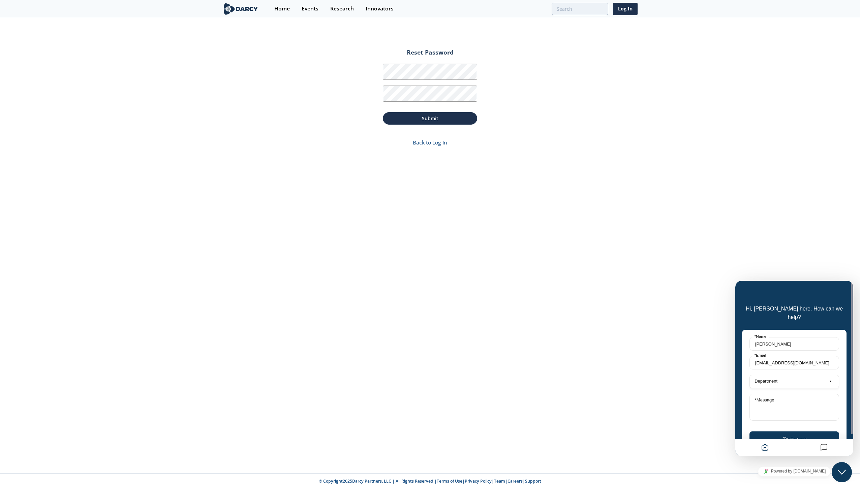
drag, startPoint x: 397, startPoint y: 201, endPoint x: 397, endPoint y: 197, distance: 4.4
click at [397, 201] on div "Reset Password Password Password Confirmation Submit Back to Log In" at bounding box center [430, 246] width 860 height 454
click at [415, 121] on button "Submit" at bounding box center [430, 118] width 94 height 12
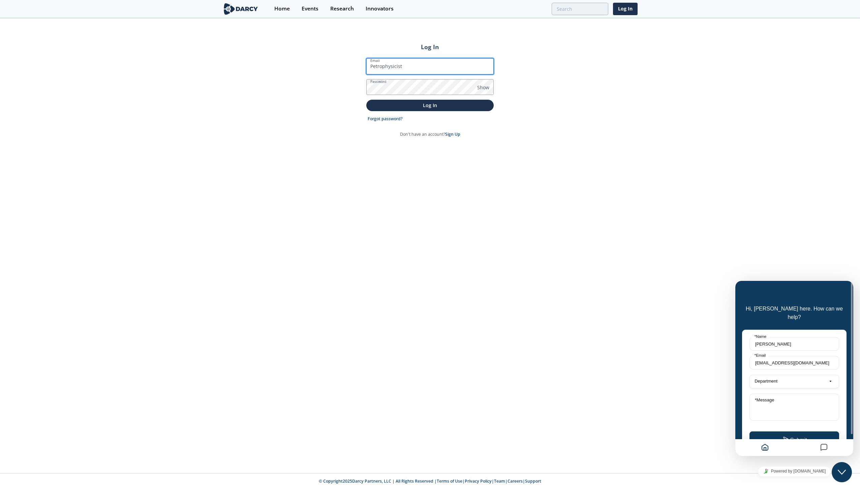
type input "[PERSON_NAME][EMAIL_ADDRESS][DOMAIN_NAME]"
click at [480, 89] on span "Show" at bounding box center [483, 87] width 12 height 7
click at [443, 103] on p "Log In" at bounding box center [430, 105] width 118 height 7
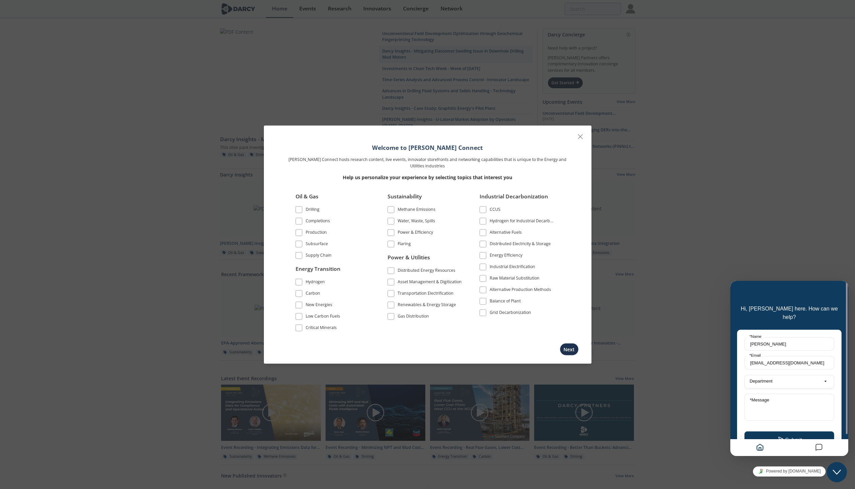
click at [298, 244] on span at bounding box center [298, 244] width 5 height 5
click at [566, 351] on button "Next" at bounding box center [569, 349] width 19 height 12
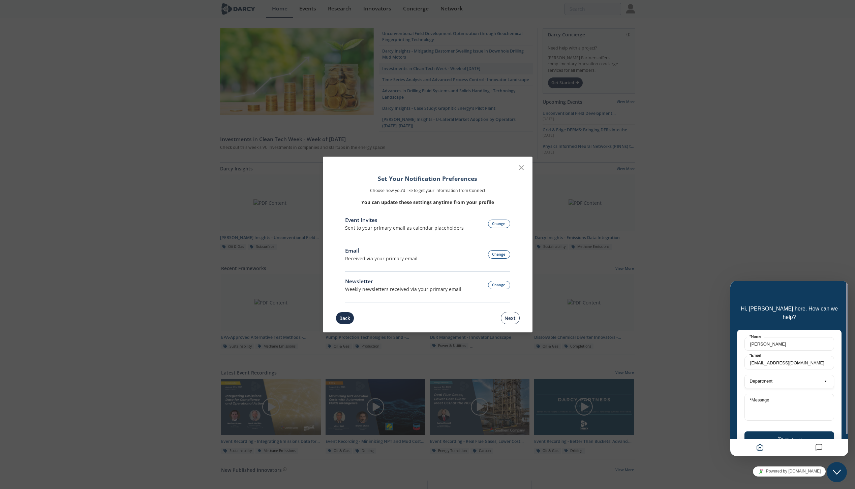
click at [510, 320] on button "Next" at bounding box center [510, 318] width 19 height 12
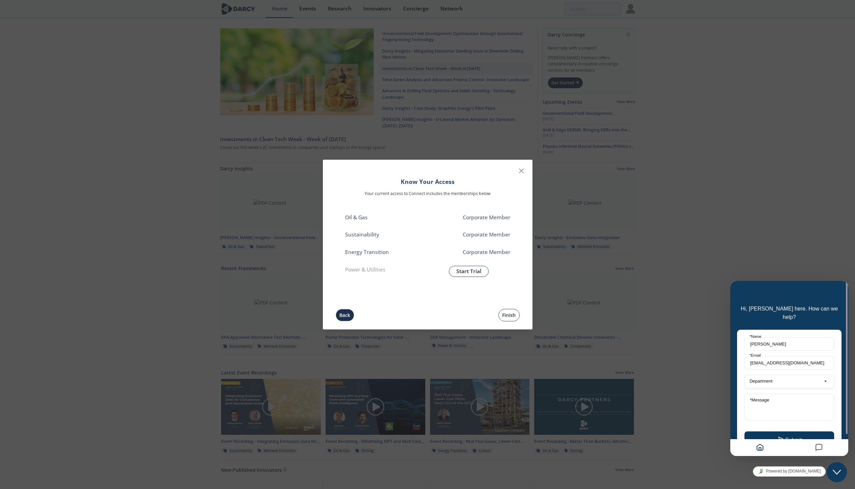
click at [508, 316] on button "Finish" at bounding box center [508, 315] width 21 height 12
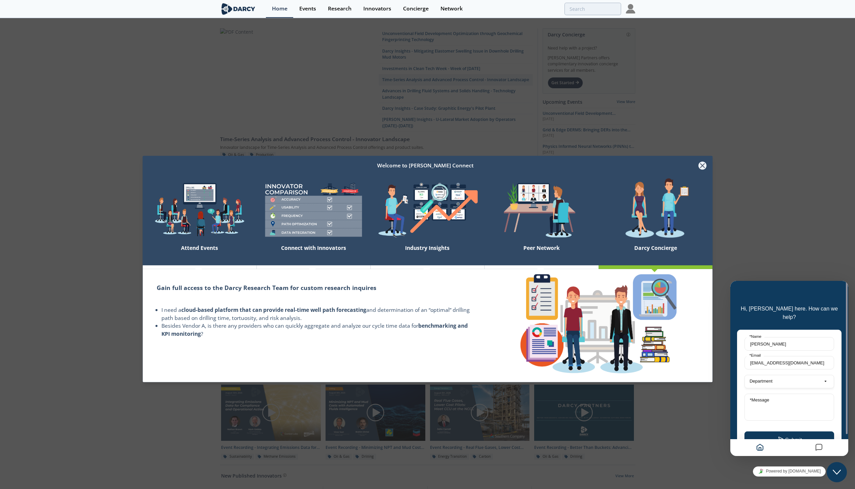
click at [702, 164] on icon at bounding box center [702, 166] width 8 height 8
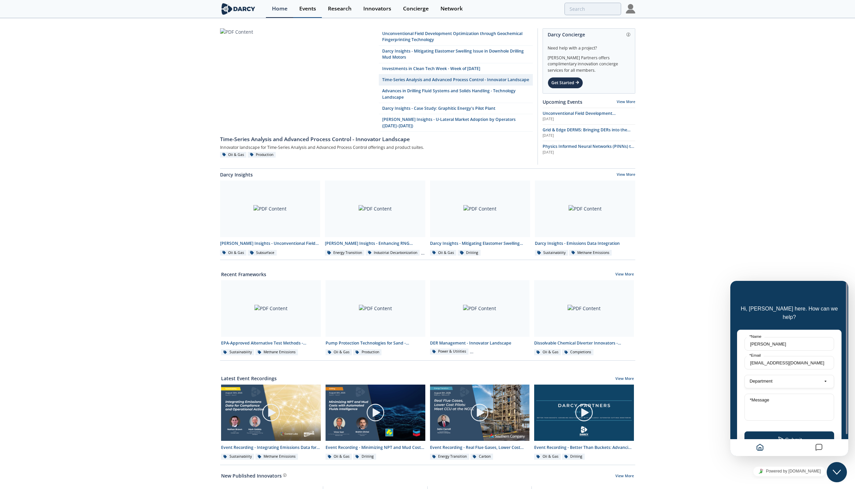
click at [308, 10] on div "Events" at bounding box center [307, 8] width 17 height 5
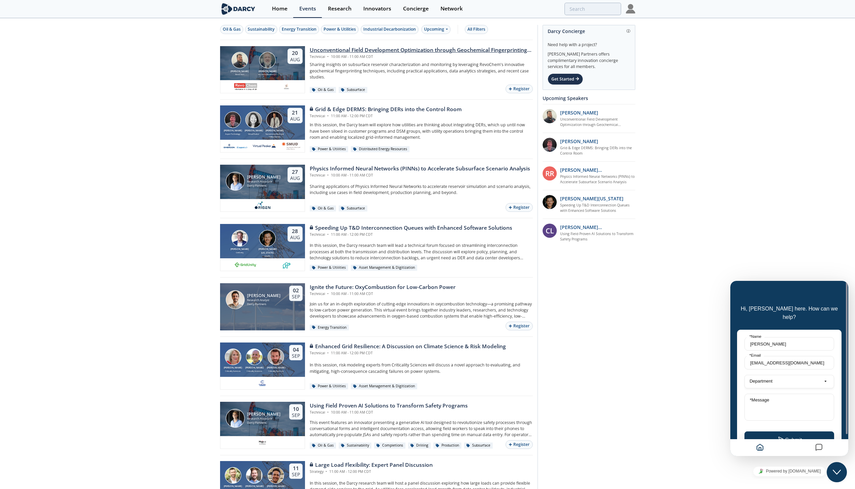
click at [336, 51] on div "Unconventional Field Development Optimization through Geochemical Fingerprintin…" at bounding box center [421, 50] width 223 height 8
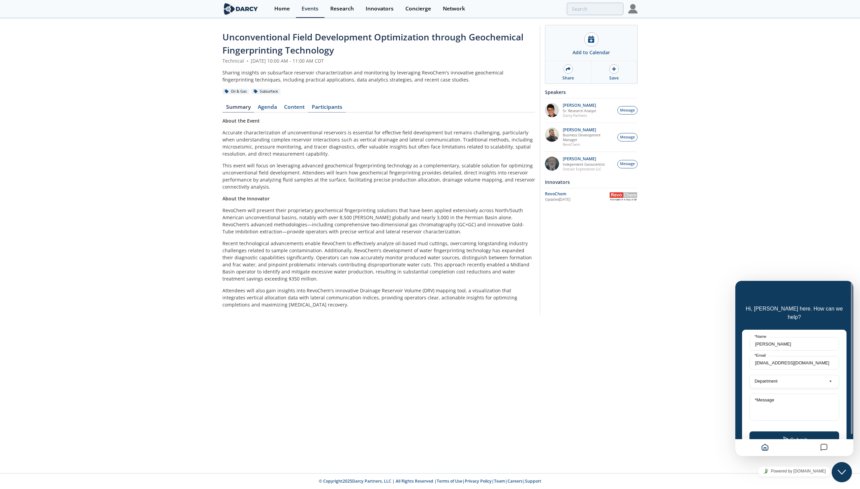
click at [324, 106] on link "Participants" at bounding box center [327, 108] width 38 height 8
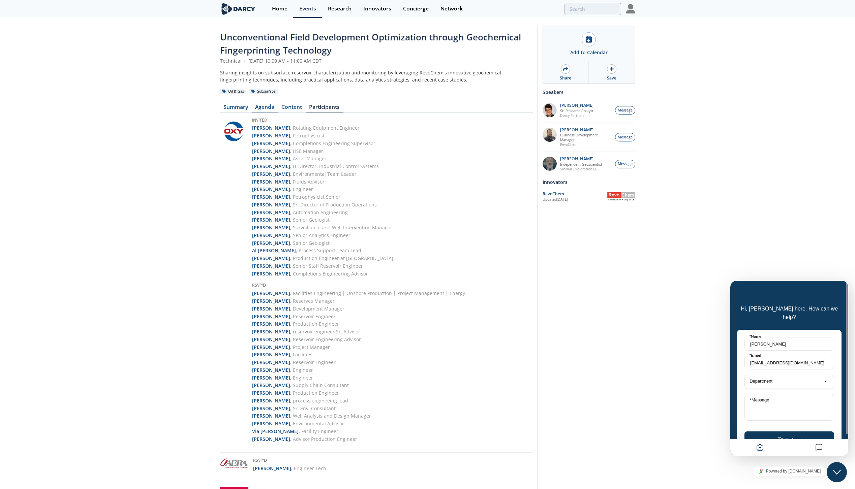
click at [268, 107] on link "Agenda" at bounding box center [265, 108] width 26 height 8
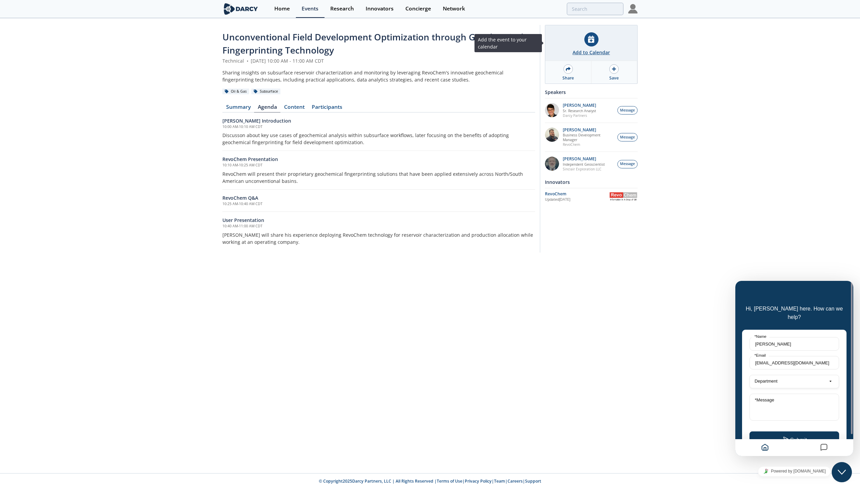
click at [591, 41] on icon at bounding box center [591, 39] width 6 height 7
click at [634, 9] on img at bounding box center [632, 8] width 9 height 9
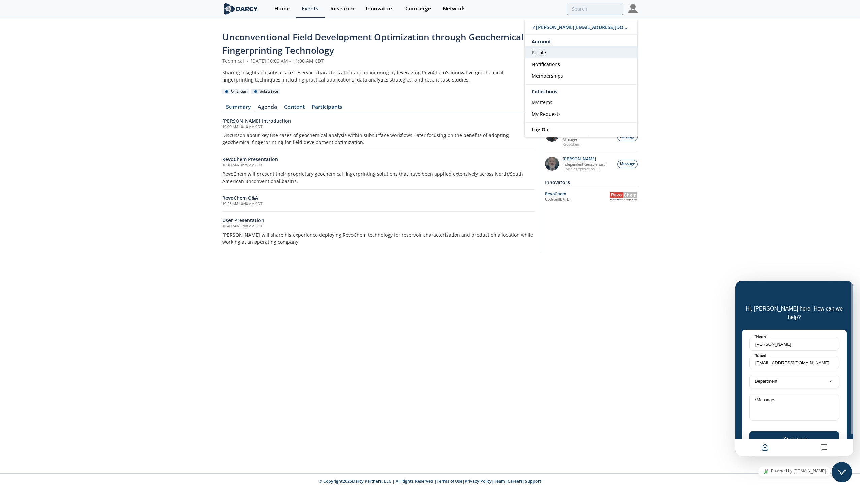
click at [539, 52] on span "Profile" at bounding box center [539, 52] width 14 height 6
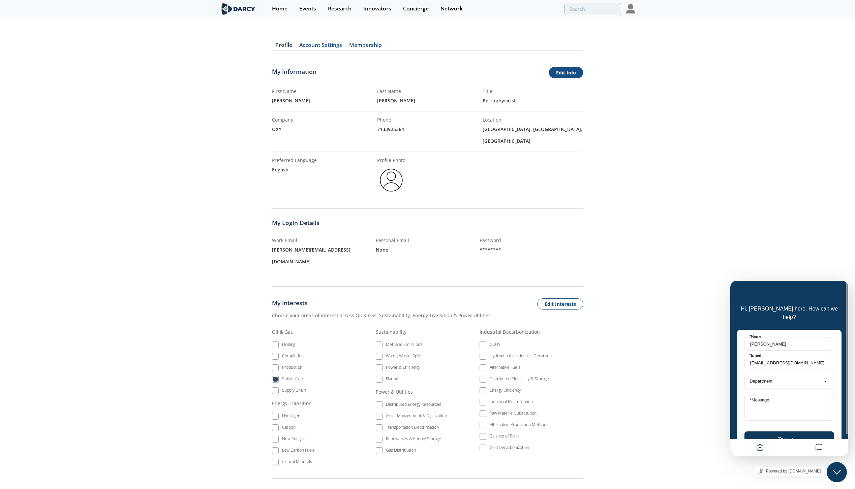
click at [570, 74] on link "Edit Info" at bounding box center [565, 72] width 35 height 11
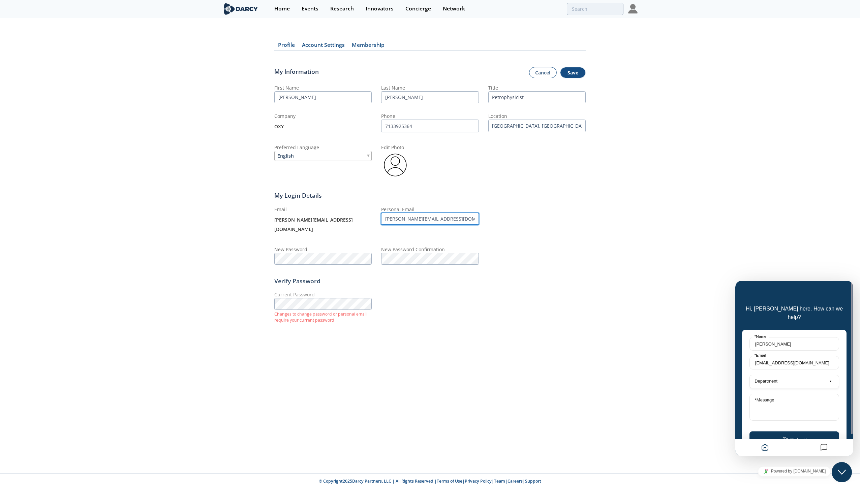
click at [399, 219] on input "[PERSON_NAME][EMAIL_ADDRESS][DOMAIN_NAME]" at bounding box center [429, 219] width 97 height 12
click at [398, 219] on input "[PERSON_NAME][EMAIL_ADDRESS][DOMAIN_NAME]" at bounding box center [429, 219] width 97 height 12
type input "[EMAIL_ADDRESS][DOMAIN_NAME]"
click at [464, 320] on form "My Information Cancel Save First Name Mitch Last Name Pavlovic Title Petrophysi…" at bounding box center [429, 195] width 311 height 281
click at [572, 74] on button "Save" at bounding box center [573, 72] width 26 height 11
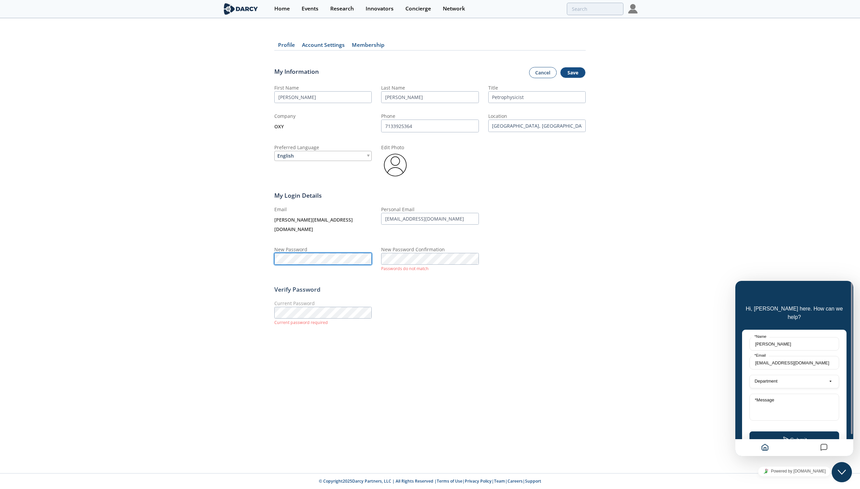
click at [249, 246] on div "Profile Account Settings Membership My Information Cancel Save First Name Mitch…" at bounding box center [430, 185] width 860 height 315
click at [467, 332] on div "Profile Account Settings Membership My Information Cancel Save First Name Mitch…" at bounding box center [429, 185] width 311 height 315
click at [527, 335] on form "My Information Cancel Save First Name Mitch Last Name Pavlovic Title Petrophysi…" at bounding box center [429, 200] width 311 height 290
click at [484, 330] on form "My Information Cancel Save First Name Mitch Last Name Pavlovic Title Petrophysi…" at bounding box center [429, 200] width 311 height 290
click at [571, 73] on button "Save" at bounding box center [573, 72] width 26 height 11
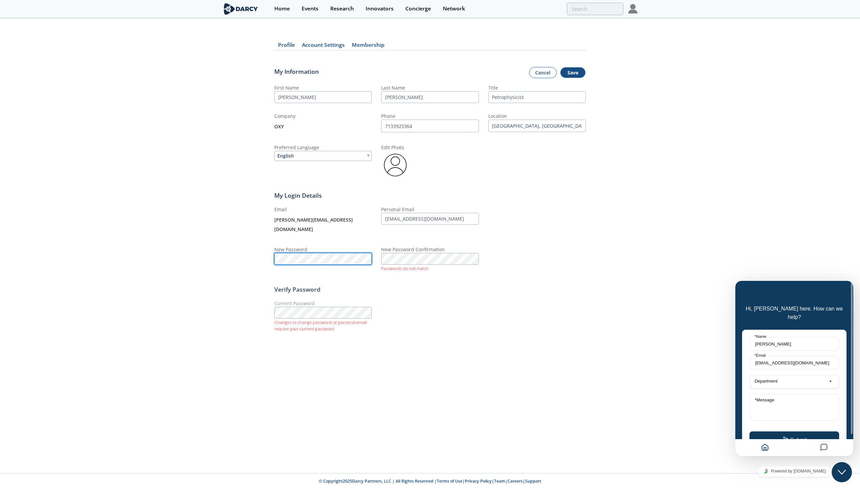
click at [187, 251] on div "Profile Account Settings Membership My Information Cancel Save First Name Mitch…" at bounding box center [430, 188] width 860 height 321
click at [399, 345] on div "Profile Account Settings Membership My Information Cancel Save First Name Mitch…" at bounding box center [430, 246] width 860 height 454
click at [258, 298] on div "Profile Account Settings Membership My Information Cancel Save First Name Mitch…" at bounding box center [430, 184] width 860 height 313
click at [343, 261] on form "My Information Cancel Save First Name Mitch Last Name Pavlovic Title Petrophysi…" at bounding box center [429, 192] width 311 height 275
click at [248, 251] on div "Profile Account Settings Membership My Information Cancel Save First Name Mitch…" at bounding box center [430, 185] width 860 height 315
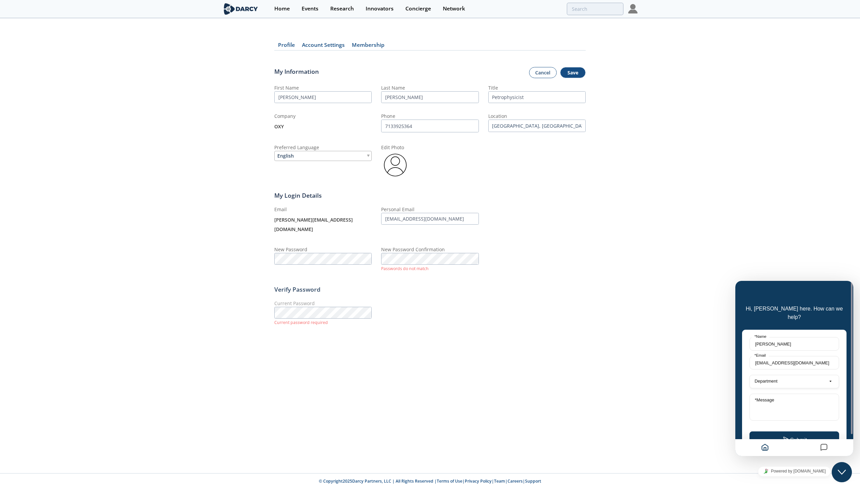
click at [441, 344] on div "Profile Account Settings Membership My Information Cancel Save First Name Mitch…" at bounding box center [430, 246] width 860 height 454
click at [574, 73] on button "Save" at bounding box center [573, 72] width 26 height 11
click at [485, 336] on div "Profile Account Settings Membership My Information Cancel Save First Name Mitch…" at bounding box center [430, 246] width 860 height 454
click at [577, 72] on button "Save" at bounding box center [573, 72] width 26 height 11
click at [479, 329] on div "Profile Account Settings Membership My Information Cancel Save First Name Mitch…" at bounding box center [430, 246] width 860 height 454
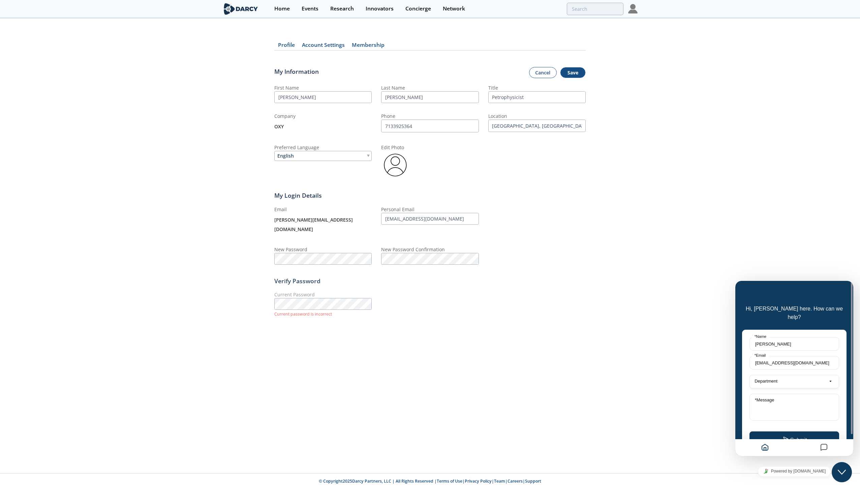
drag, startPoint x: 480, startPoint y: 345, endPoint x: 275, endPoint y: 318, distance: 207.6
click at [480, 345] on div "Profile Account Settings Membership My Information Cancel Save First Name Mitch…" at bounding box center [430, 246] width 860 height 454
click at [244, 290] on div "Profile Account Settings Membership My Information Cancel Save First Name Mitch…" at bounding box center [430, 181] width 860 height 307
click at [403, 349] on div "Profile Account Settings Membership My Information Cancel Save First Name Mitch…" at bounding box center [430, 246] width 860 height 454
click at [570, 76] on button "Save" at bounding box center [573, 72] width 26 height 11
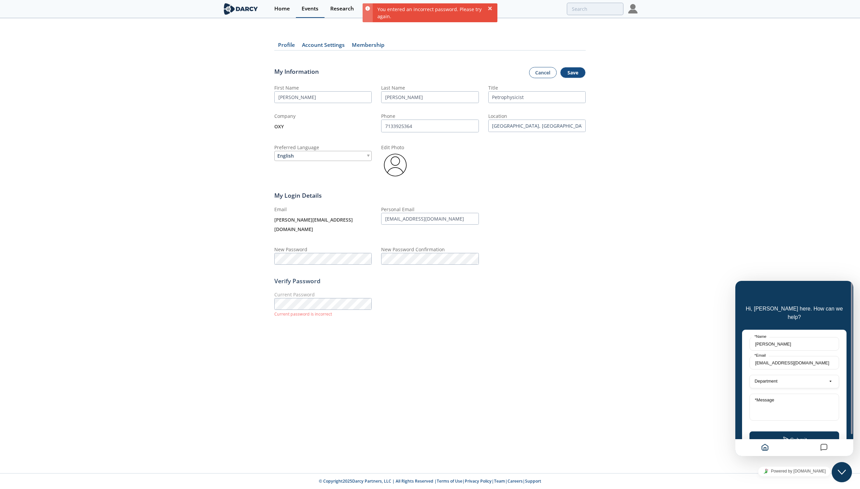
click at [305, 9] on div "Events" at bounding box center [310, 8] width 17 height 5
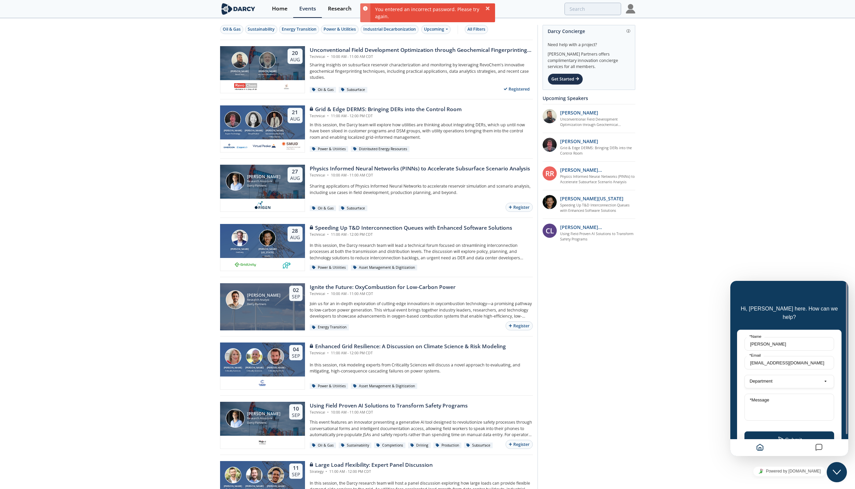
click at [632, 8] on img at bounding box center [630, 8] width 9 height 9
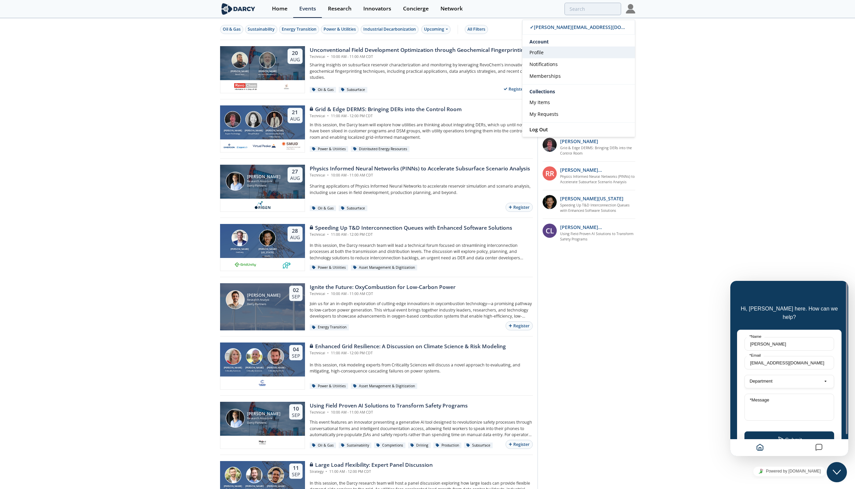
click at [537, 53] on span "Profile" at bounding box center [536, 52] width 14 height 6
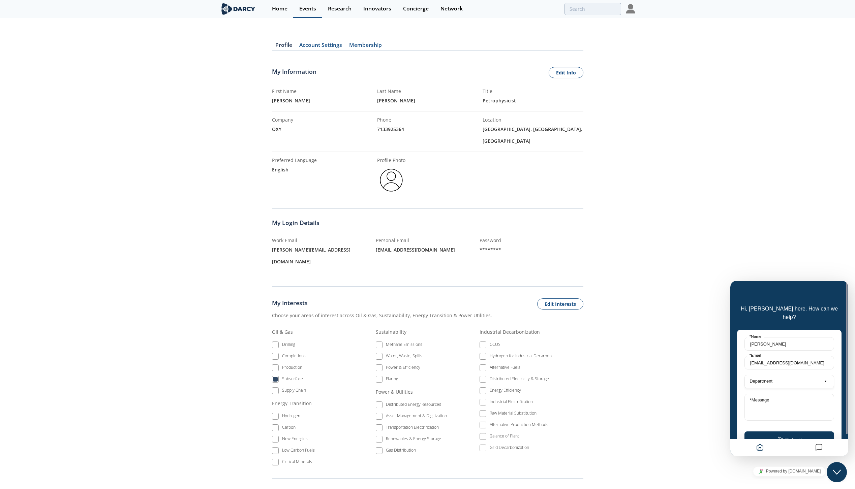
click at [307, 6] on div "Events" at bounding box center [307, 8] width 17 height 5
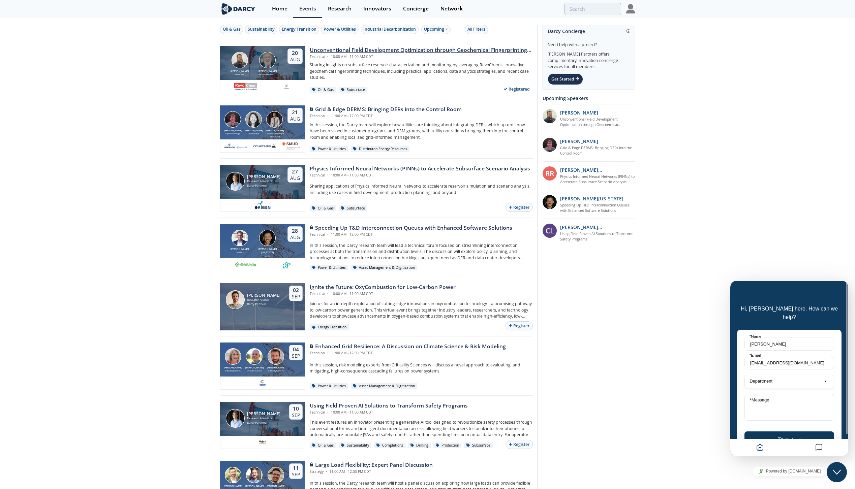
click at [332, 51] on div "Unconventional Field Development Optimization through Geochemical Fingerprintin…" at bounding box center [421, 50] width 223 height 8
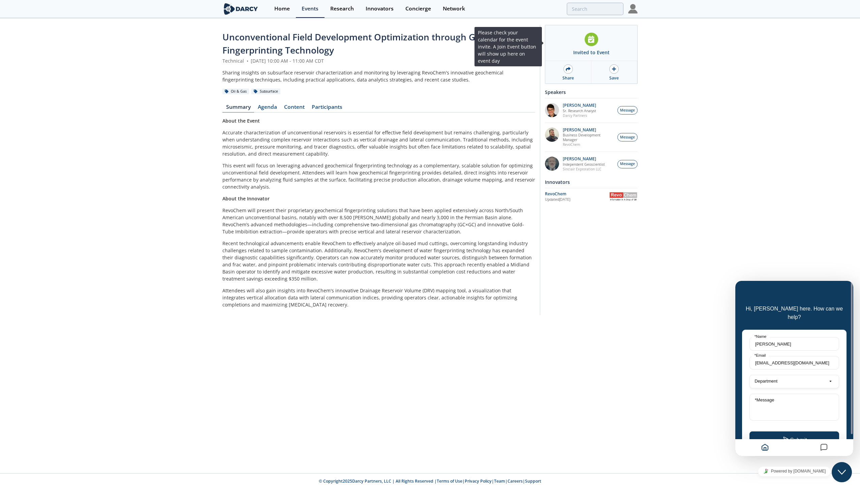
click at [592, 39] on icon at bounding box center [591, 39] width 6 height 7
click at [567, 70] on icon at bounding box center [568, 69] width 5 height 5
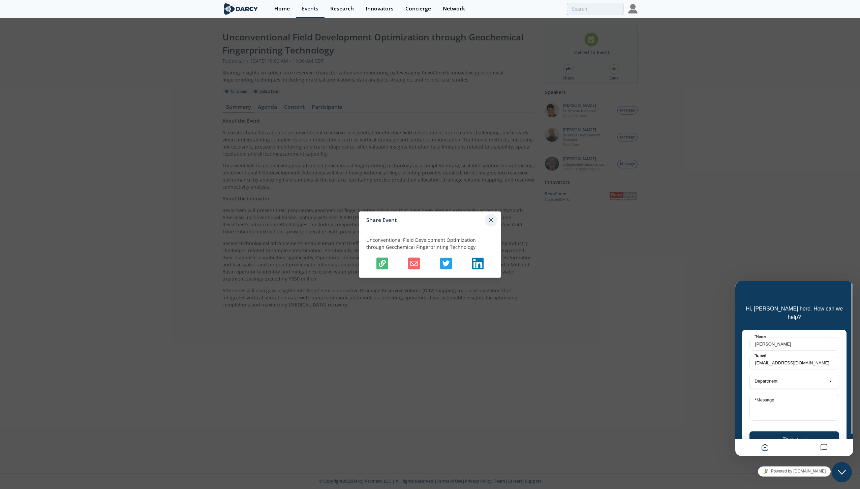
click at [490, 221] on icon at bounding box center [491, 220] width 4 height 4
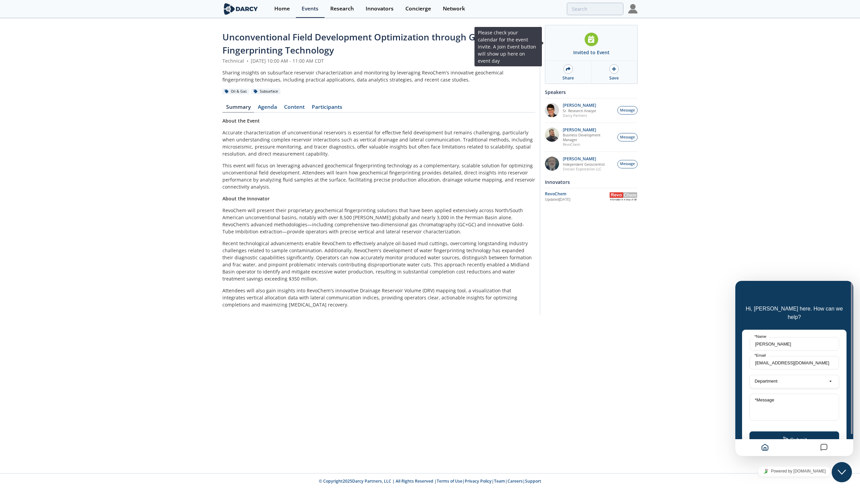
click at [592, 41] on icon at bounding box center [591, 39] width 6 height 7
click at [615, 69] on icon at bounding box center [614, 69] width 4 height 4
click at [590, 43] on div at bounding box center [591, 39] width 14 height 14
click at [632, 10] on img at bounding box center [632, 8] width 9 height 9
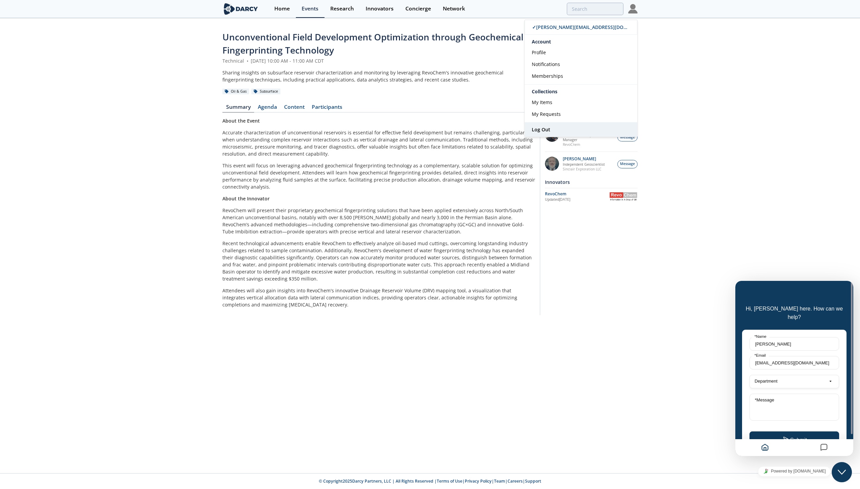
click at [546, 131] on span "Log Out" at bounding box center [541, 129] width 19 height 6
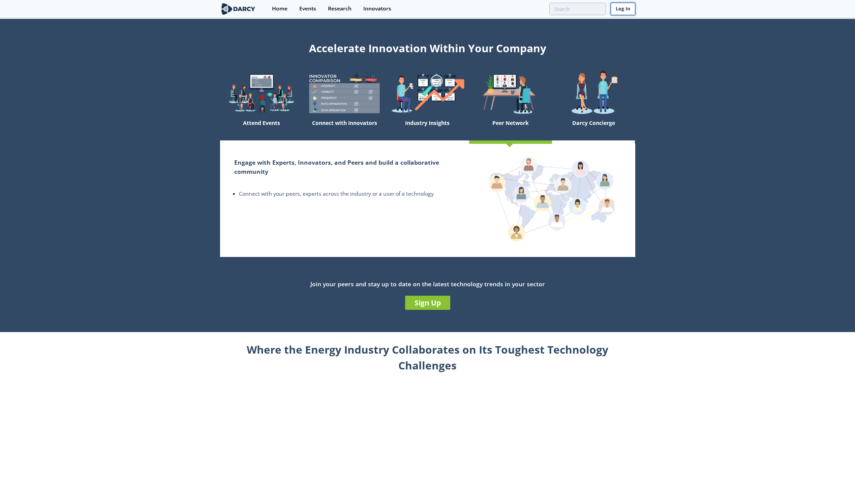
click at [626, 10] on link "Log In" at bounding box center [622, 9] width 25 height 12
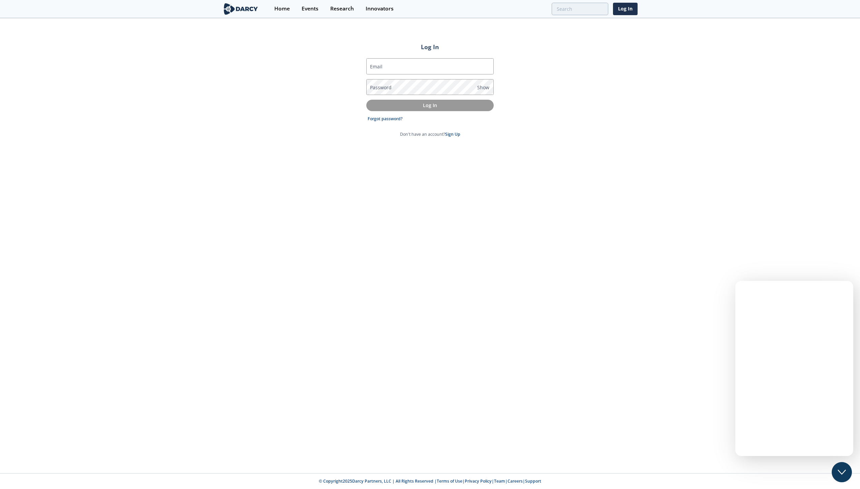
type input "[PERSON_NAME][EMAIL_ADDRESS][DOMAIN_NAME]"
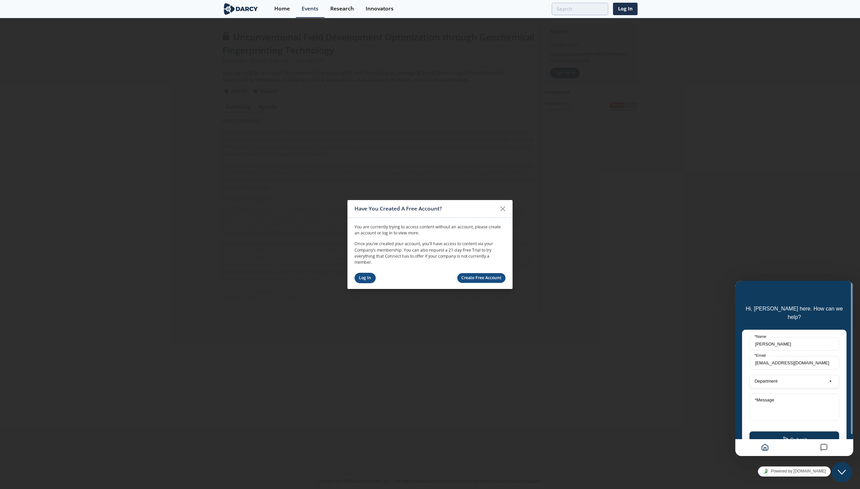
click at [366, 279] on link "Log In" at bounding box center [364, 278] width 21 height 10
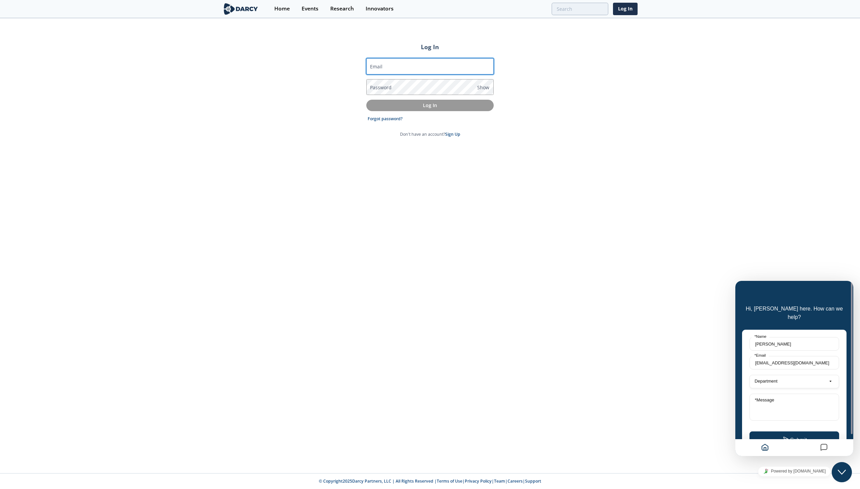
type input "[PERSON_NAME][EMAIL_ADDRESS][DOMAIN_NAME]"
click at [438, 107] on p "Log In" at bounding box center [430, 105] width 118 height 7
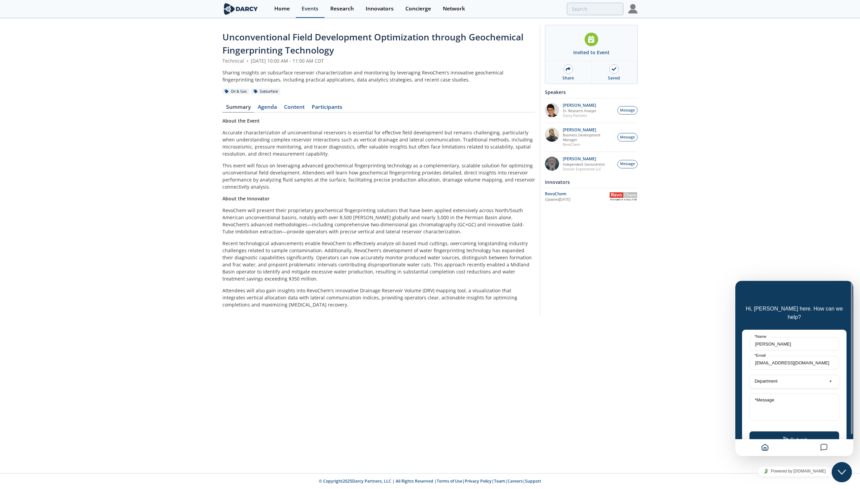
click at [305, 10] on div "Events" at bounding box center [310, 8] width 17 height 5
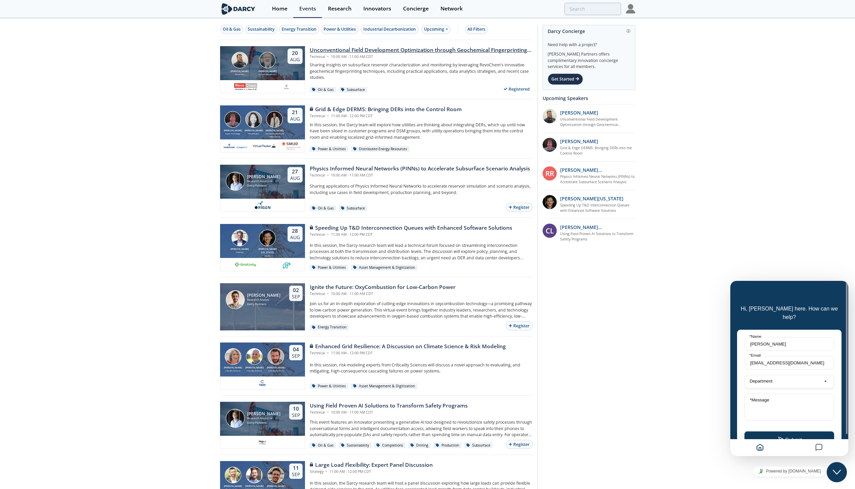
click at [325, 50] on div "Unconventional Field Development Optimization through Geochemical Fingerprintin…" at bounding box center [421, 50] width 223 height 8
